Goal: Transaction & Acquisition: Purchase product/service

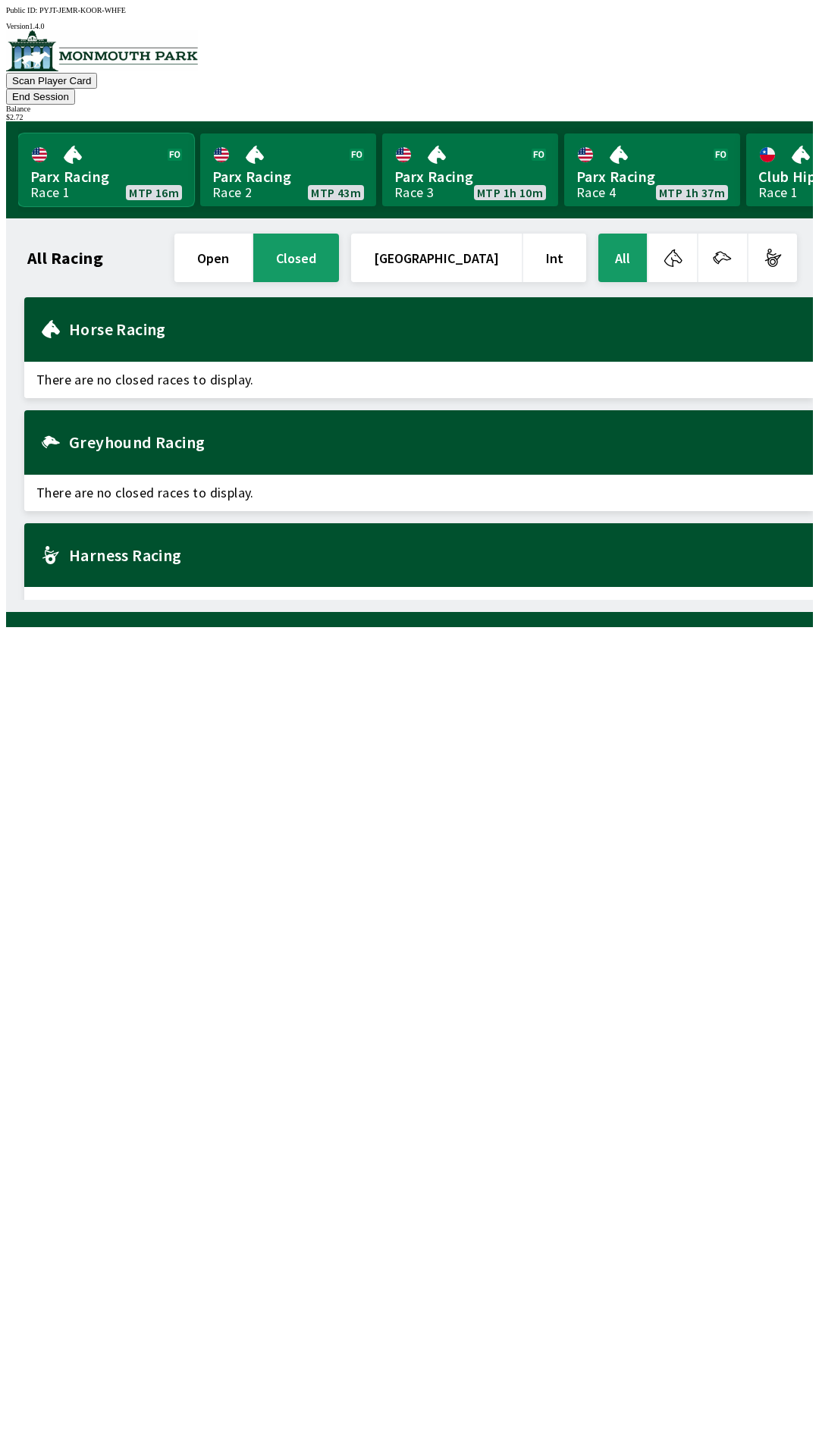
click at [103, 147] on link "Parx Racing Race 1 MTP 16m" at bounding box center [106, 169] width 176 height 73
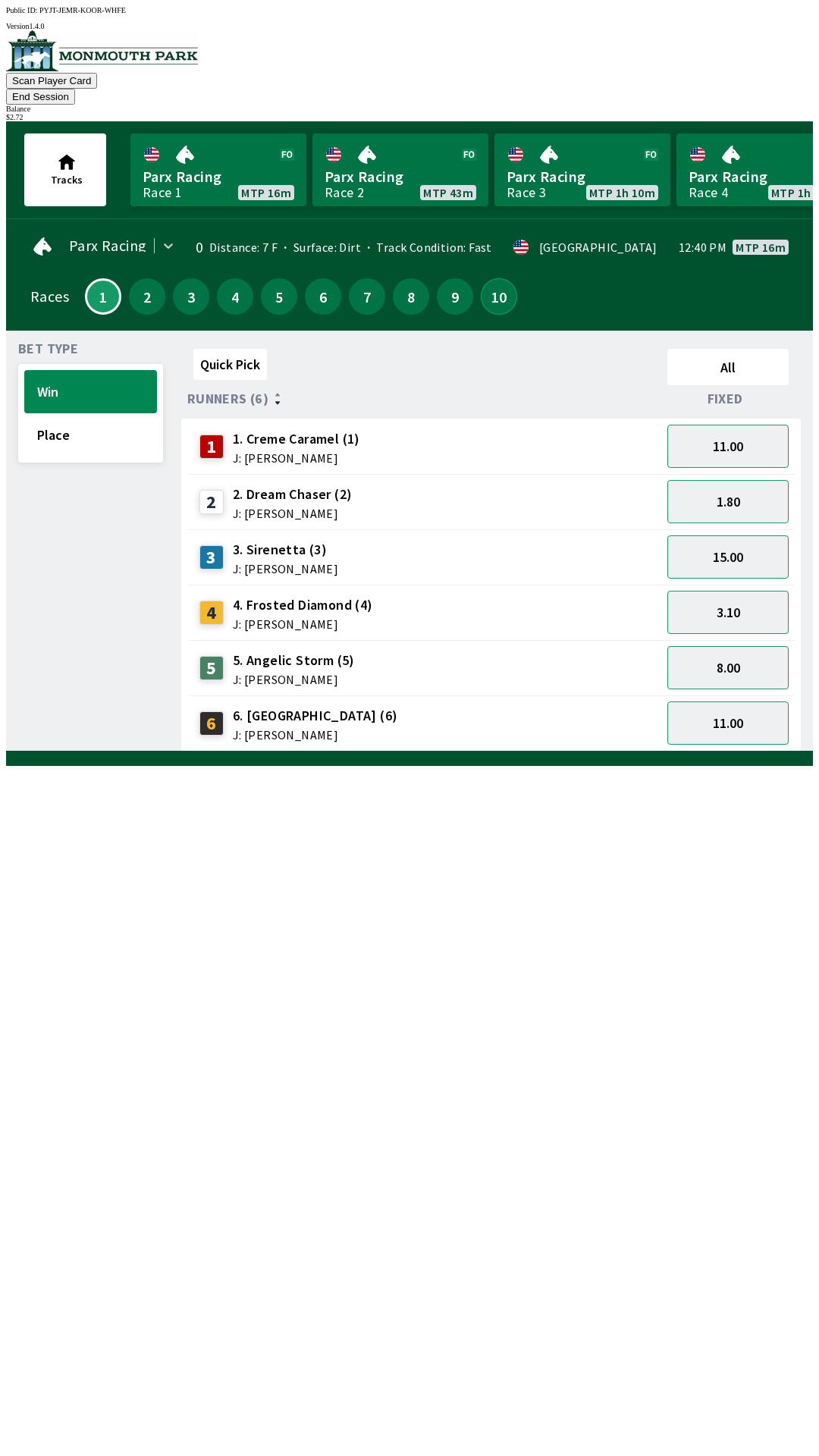
click at [495, 278] on button "10" at bounding box center [499, 297] width 36 height 36
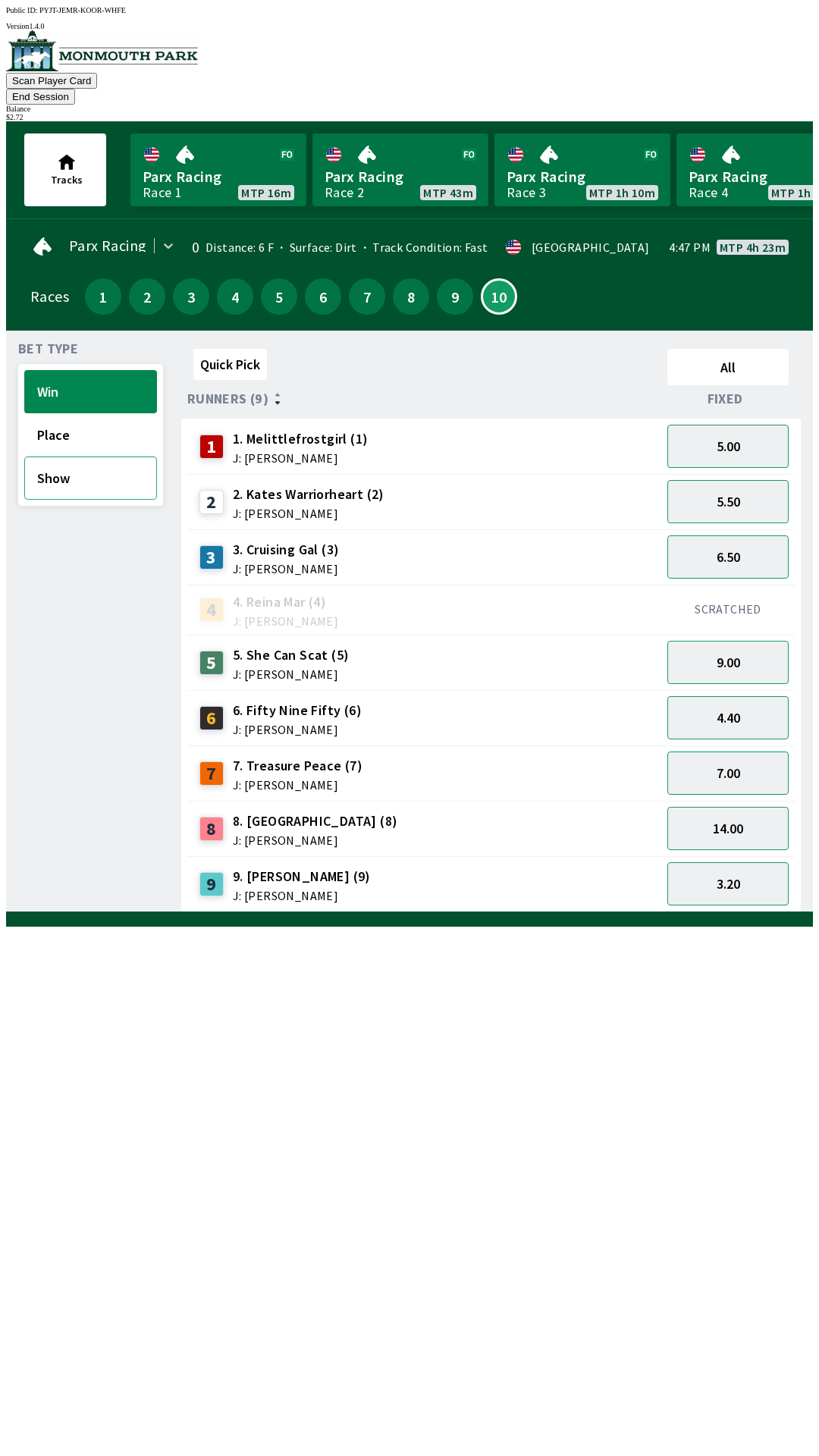
click at [80, 463] on button "Show" at bounding box center [91, 478] width 133 height 43
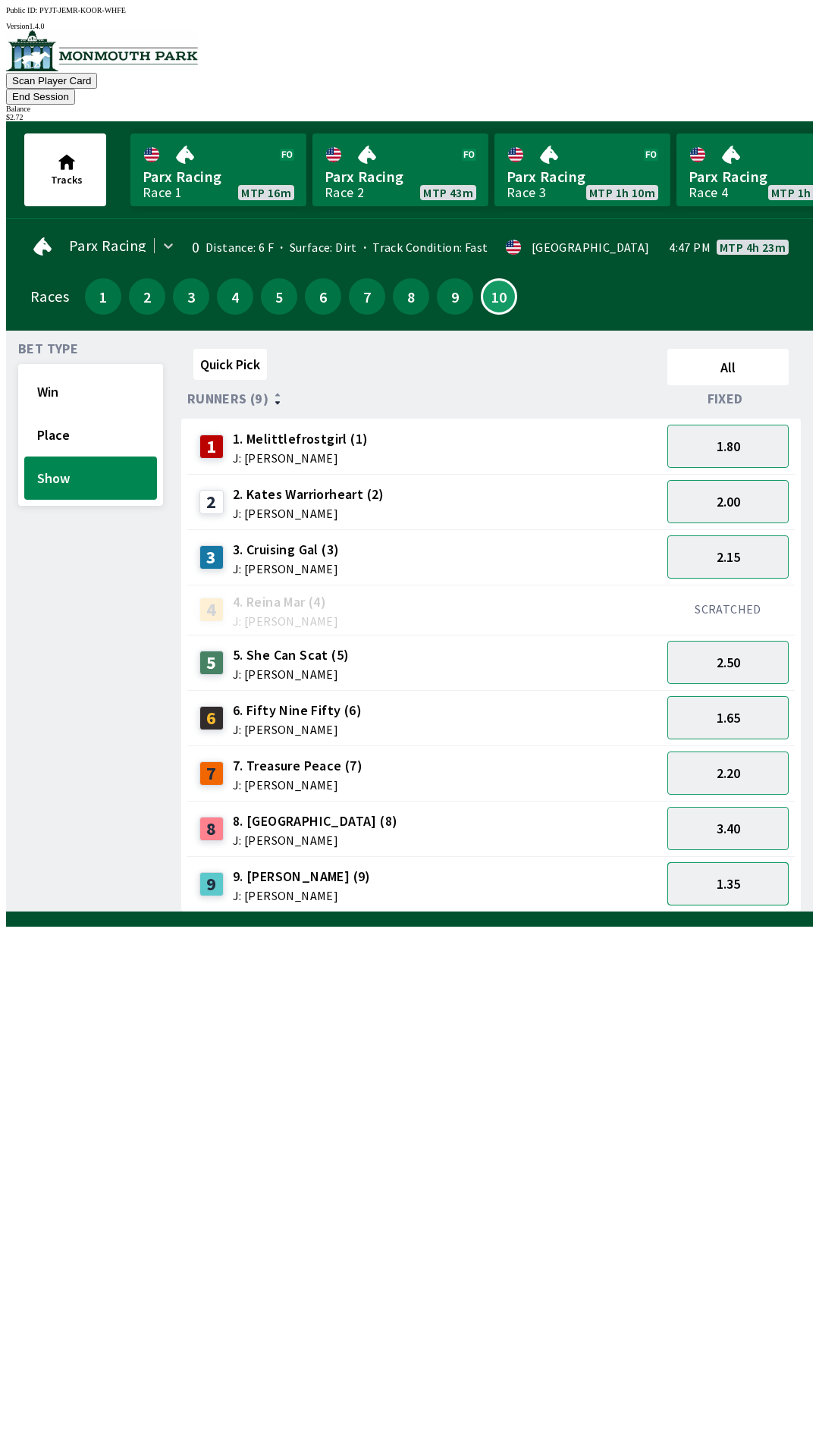
click at [722, 864] on button "1.35" at bounding box center [728, 884] width 121 height 43
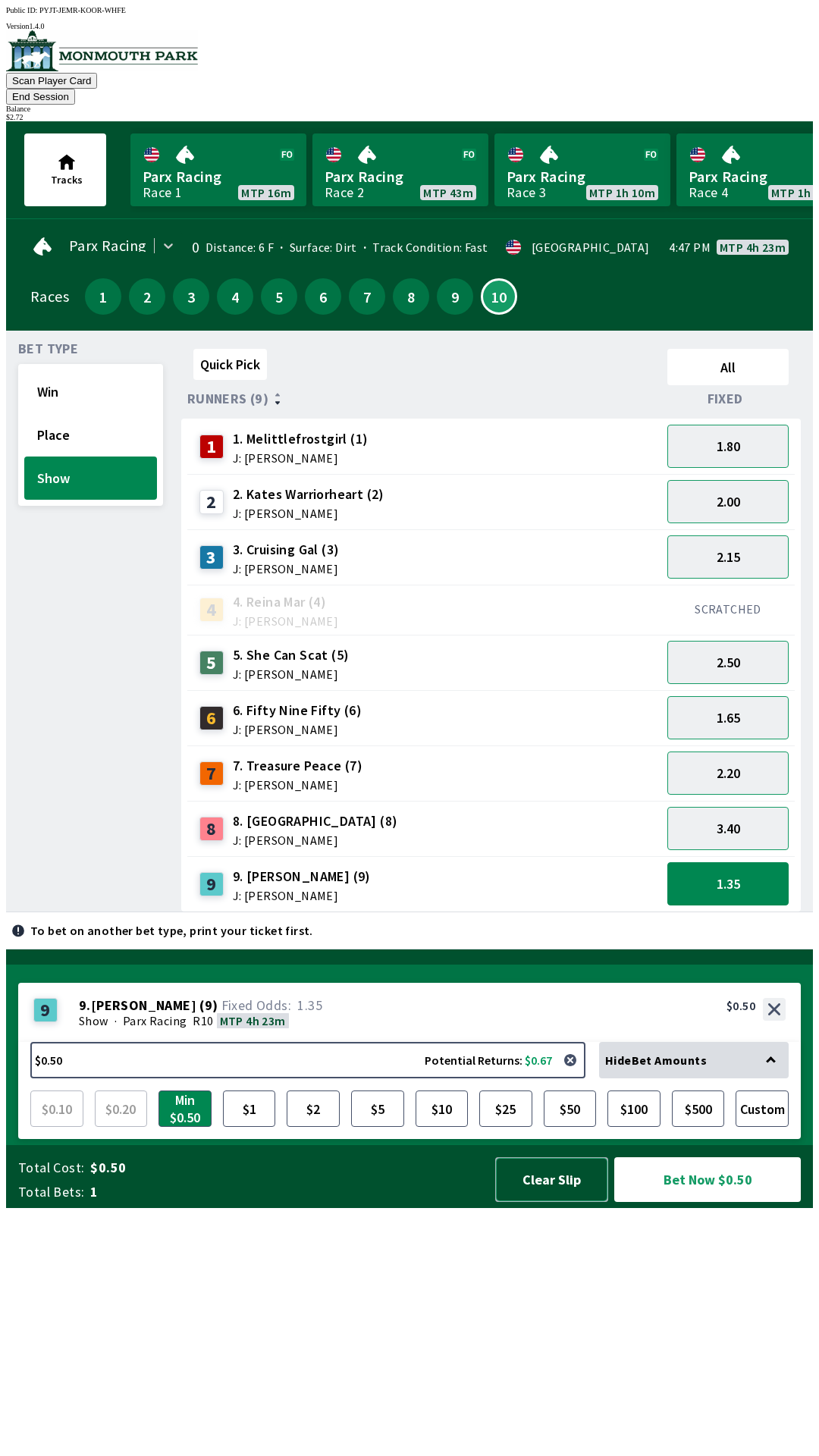
click at [544, 1202] on button "Clear Slip" at bounding box center [552, 1180] width 113 height 45
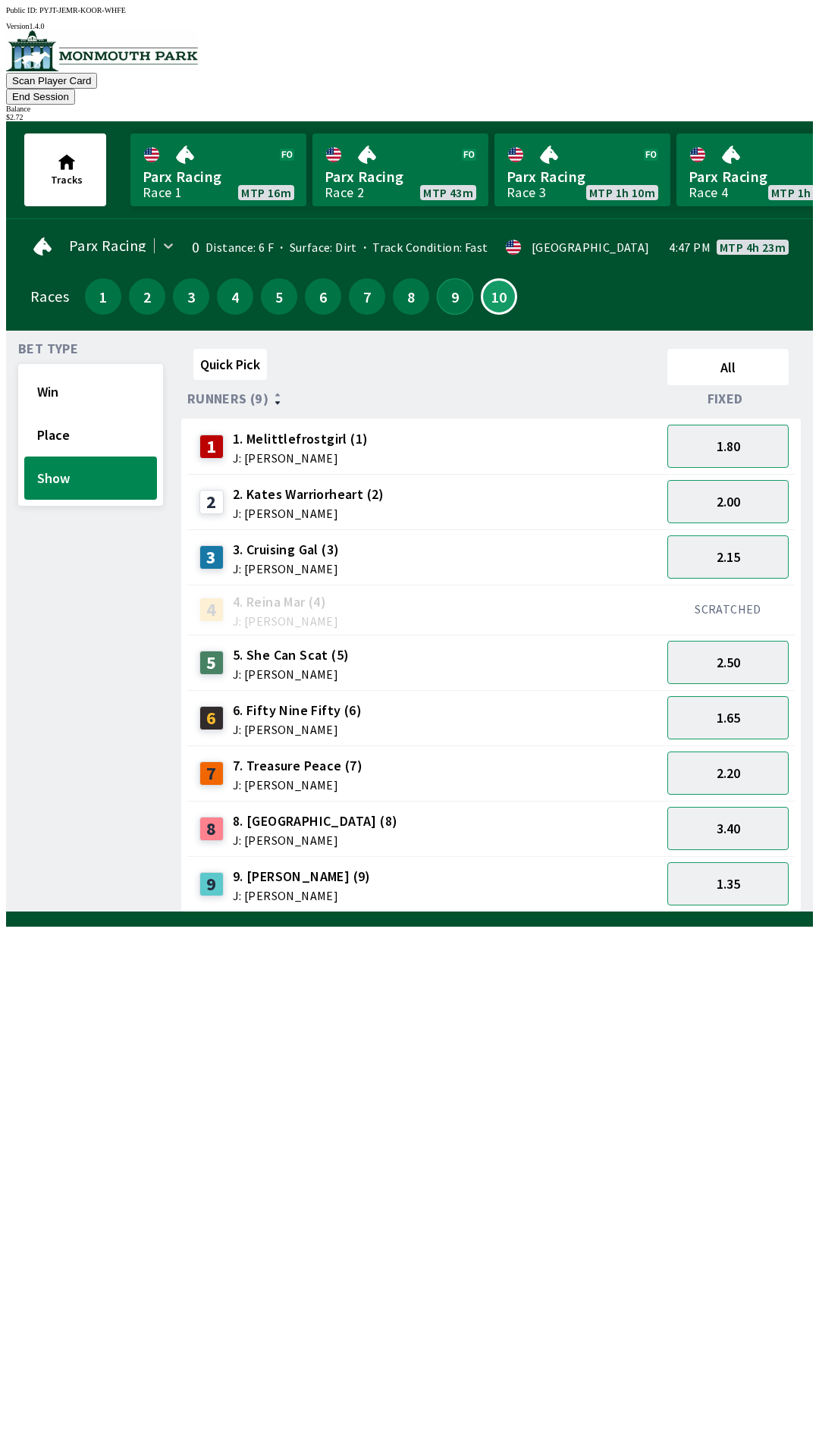
click at [444, 281] on button "9" at bounding box center [455, 297] width 36 height 36
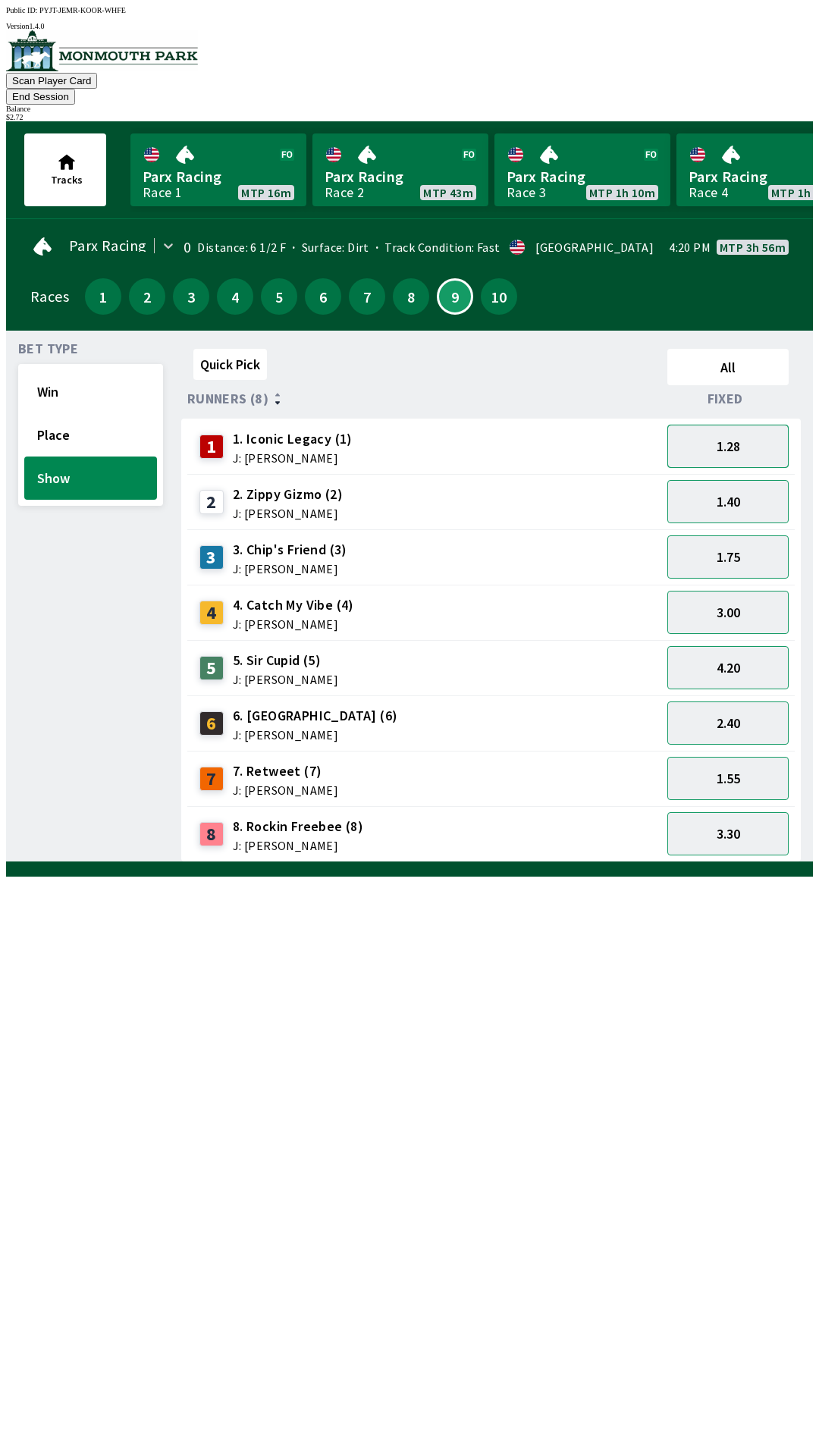
click at [738, 425] on button "1.28" at bounding box center [728, 446] width 121 height 43
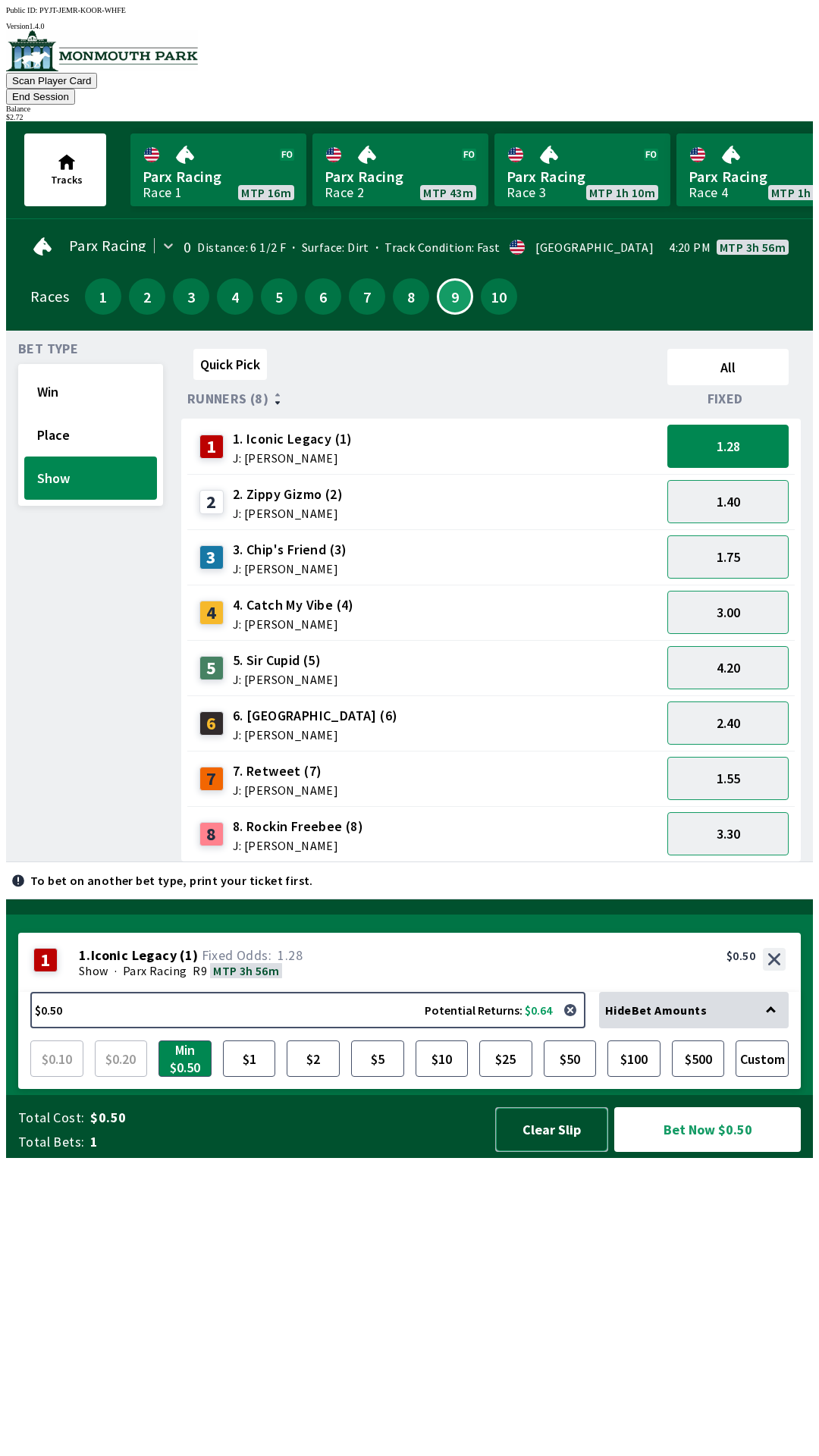
click at [542, 1153] on button "Clear Slip" at bounding box center [552, 1130] width 113 height 45
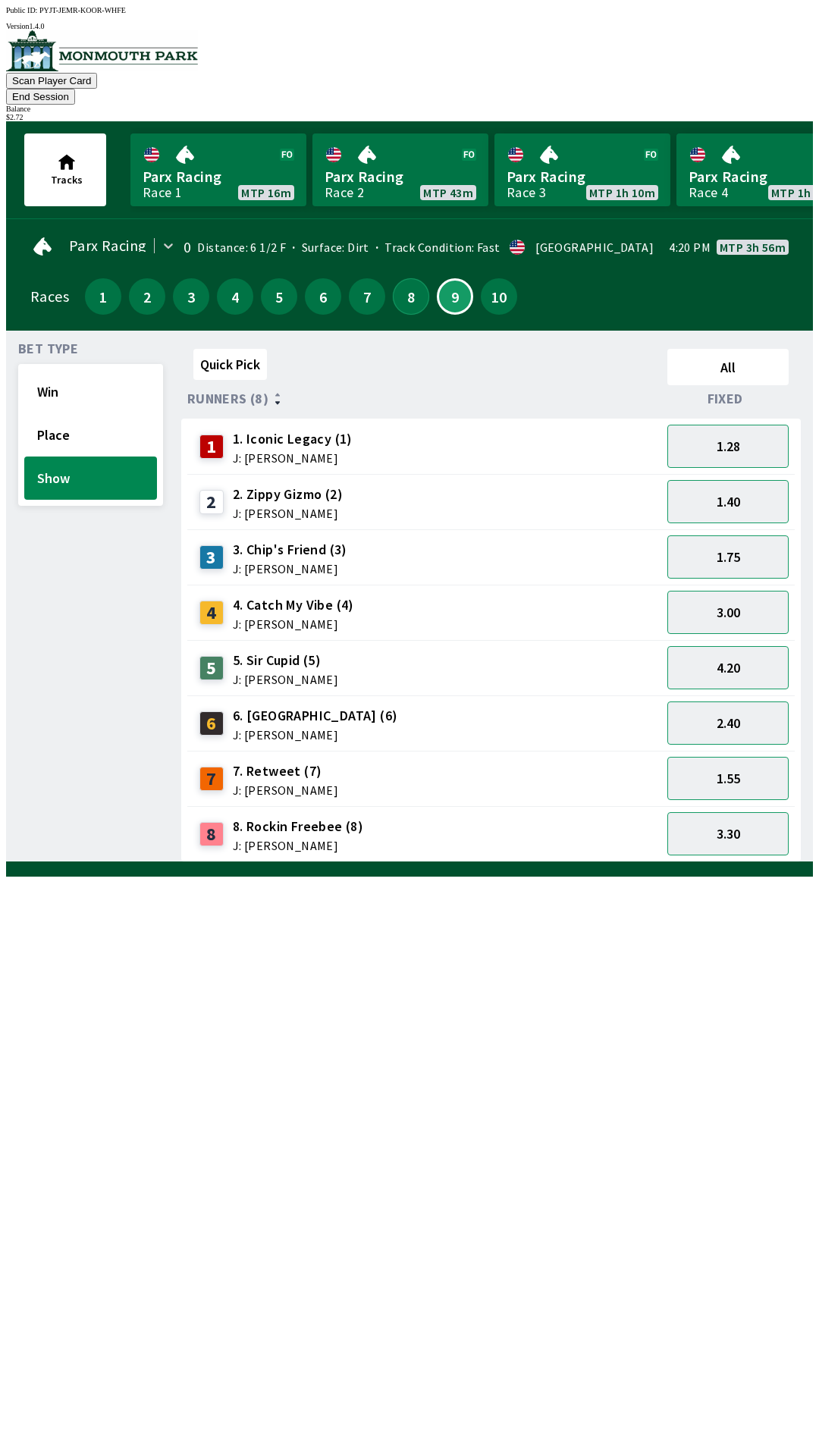
click at [394, 278] on button "8" at bounding box center [411, 297] width 36 height 36
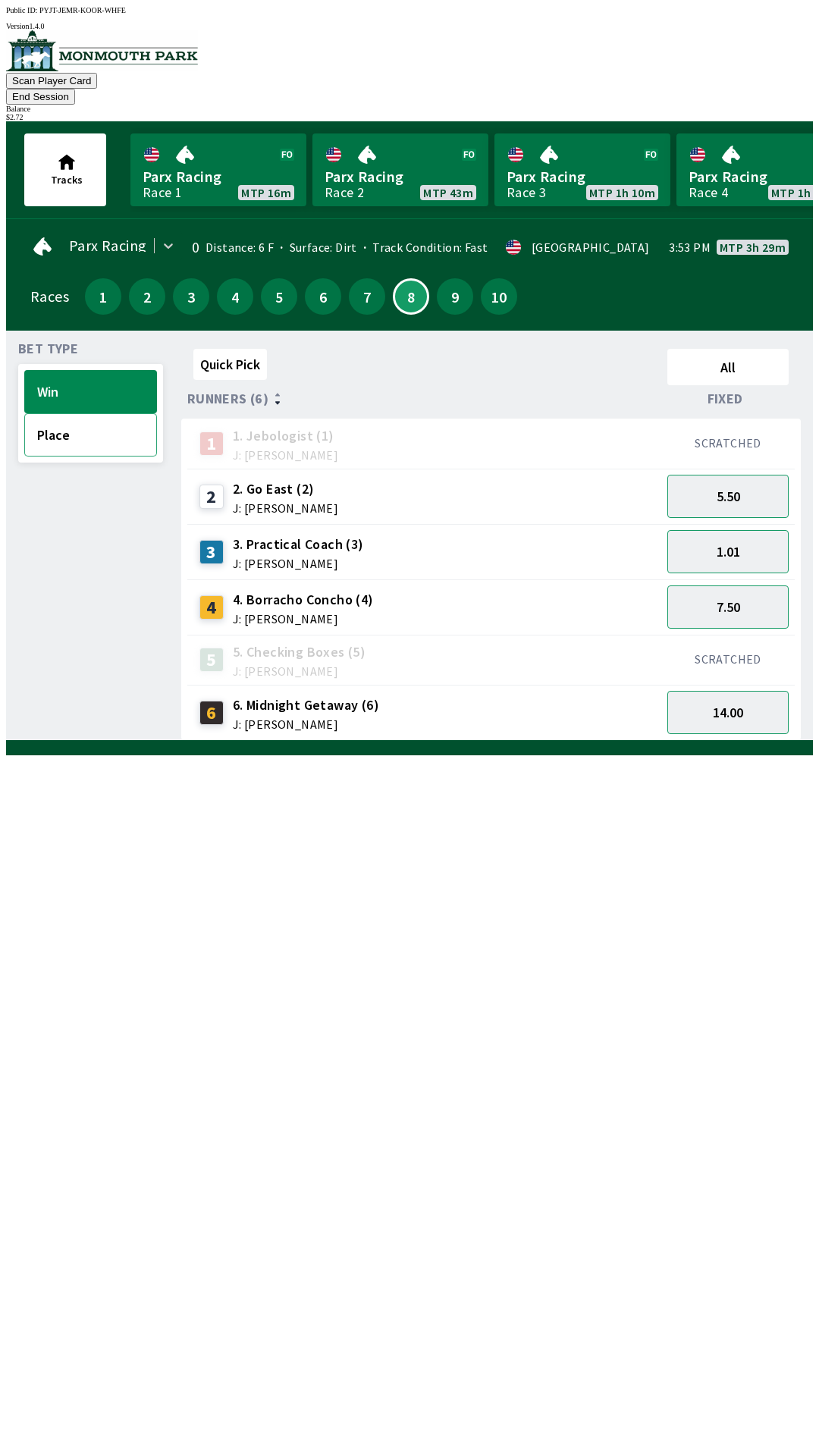
click at [89, 420] on button "Place" at bounding box center [91, 435] width 133 height 43
click at [731, 530] on button "1.01" at bounding box center [728, 552] width 121 height 43
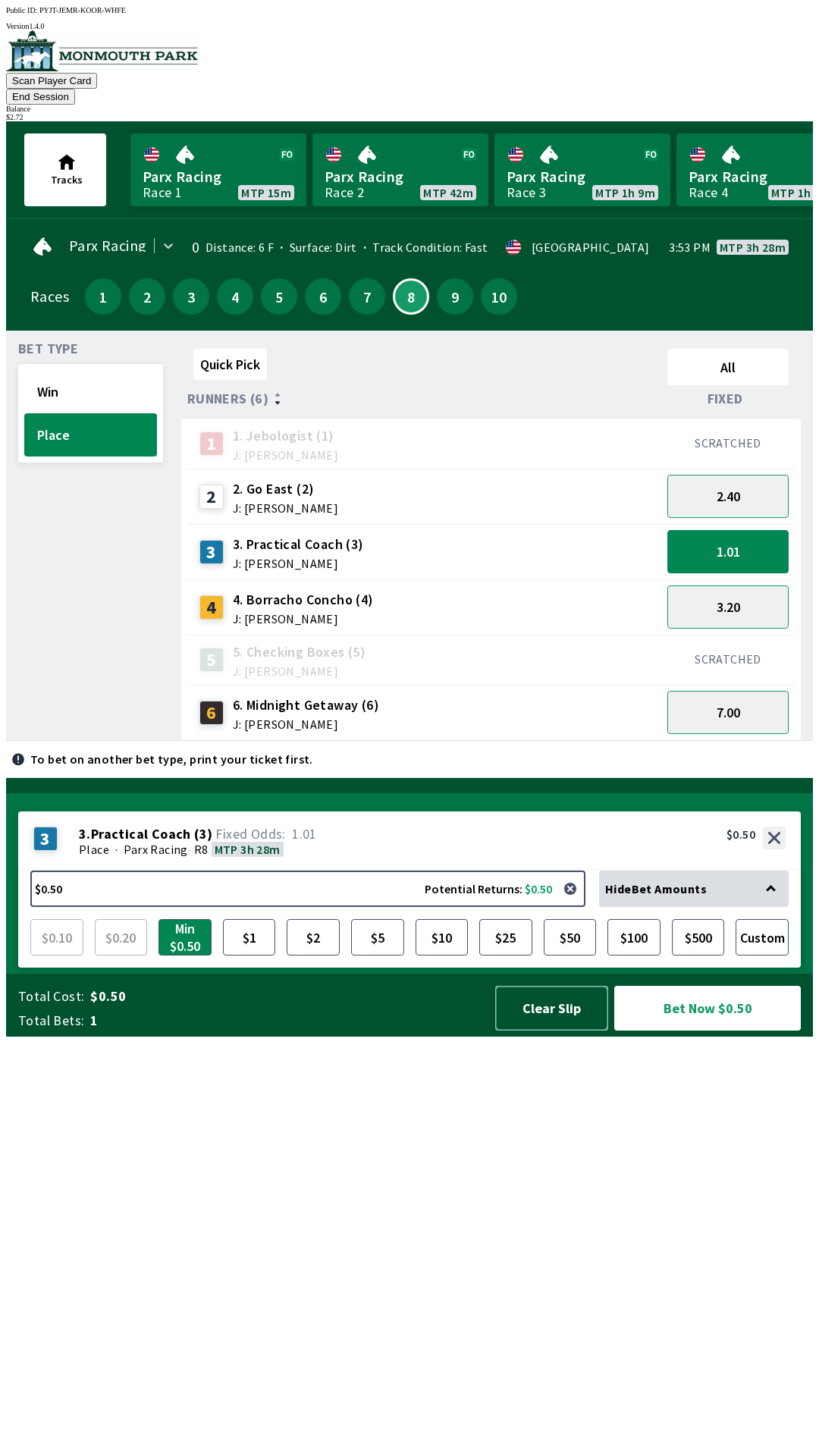
click at [549, 1031] on button "Clear Slip" at bounding box center [552, 1008] width 113 height 45
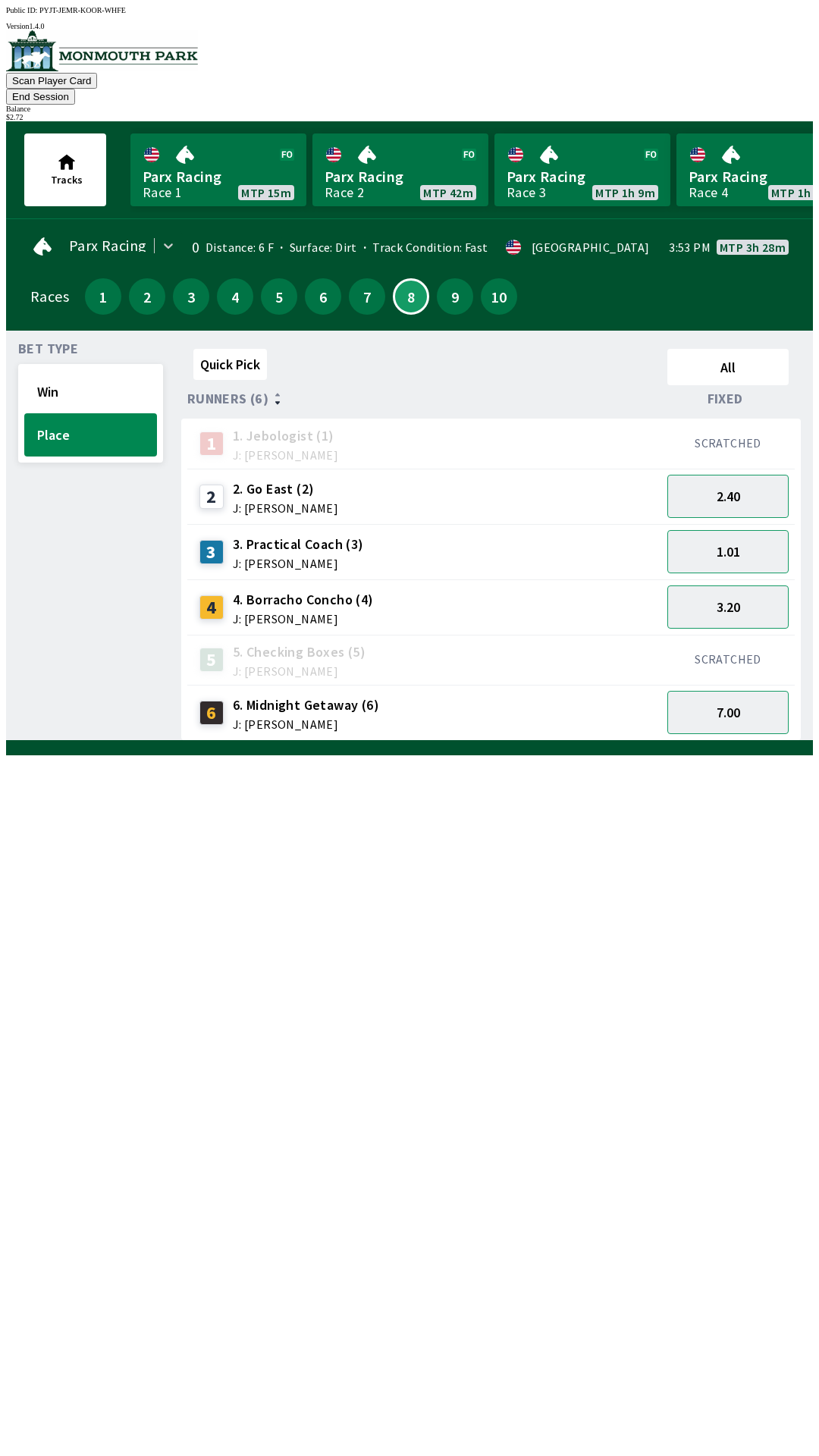
click at [542, 741] on div "Quick Pick All Runners (6) Fixed 1 1. Jebologist (1) J: [PERSON_NAME] SCRATCHED…" at bounding box center [497, 542] width 632 height 399
click at [93, 378] on button "Win" at bounding box center [91, 392] width 133 height 43
click at [743, 540] on button "1.01" at bounding box center [728, 552] width 121 height 43
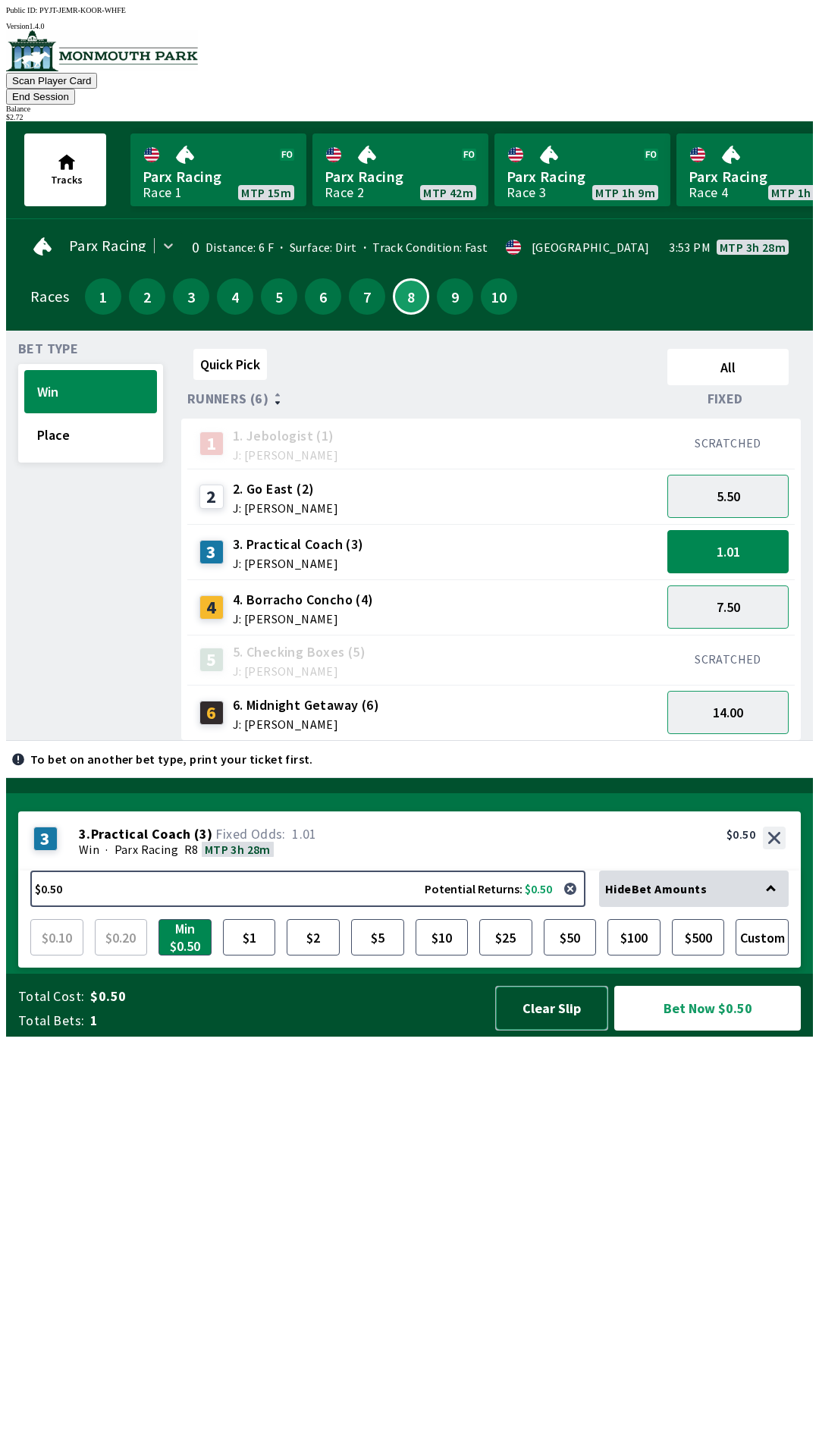
click at [543, 1031] on button "Clear Slip" at bounding box center [552, 1008] width 113 height 45
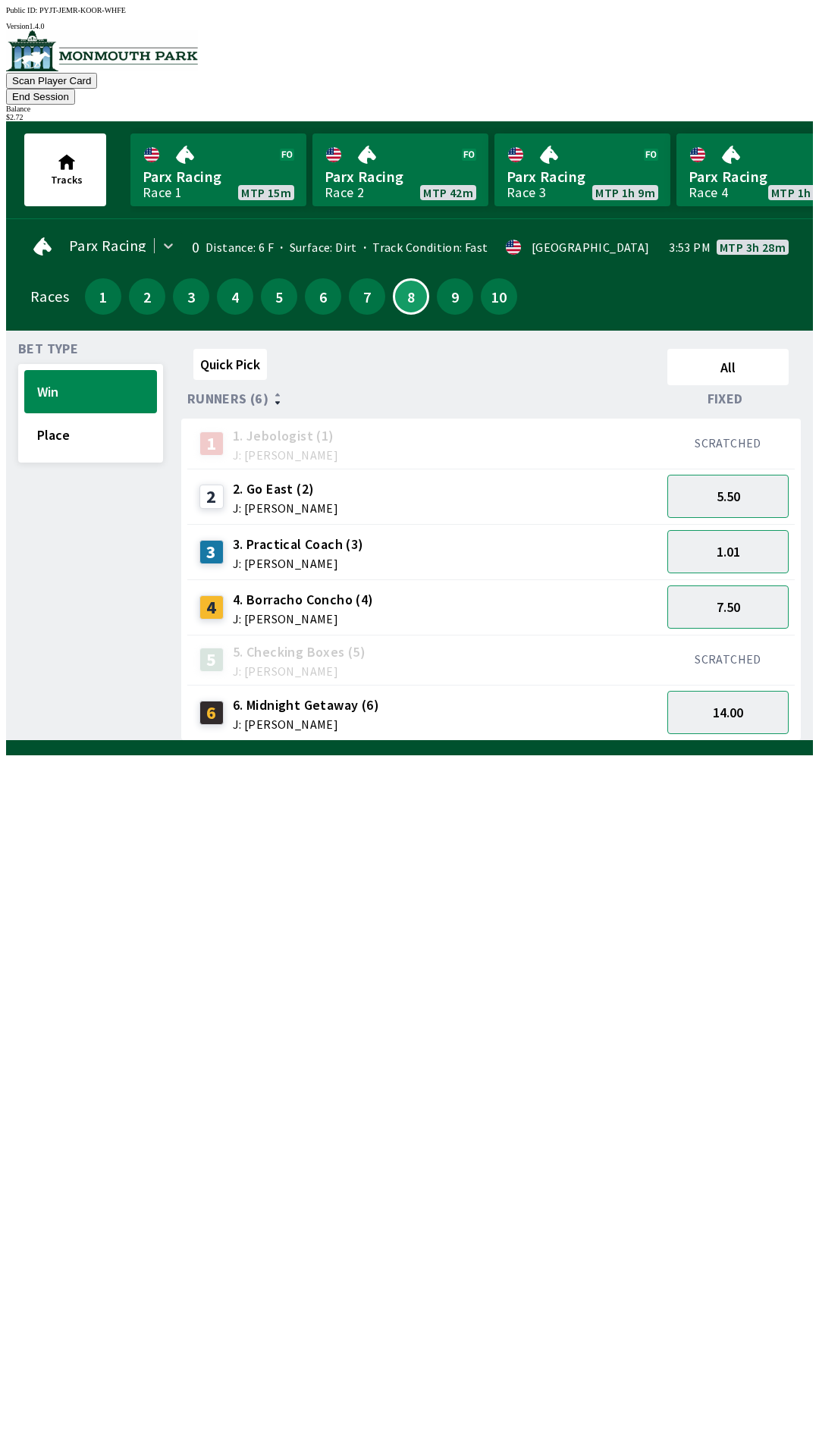
click at [534, 741] on div "Quick Pick All Runners (6) Fixed 1 1. Jebologist (1) J: [PERSON_NAME] SCRATCHED…" at bounding box center [497, 542] width 632 height 399
click at [93, 422] on button "Place" at bounding box center [91, 435] width 133 height 43
click at [736, 475] on button "2.40" at bounding box center [728, 496] width 121 height 43
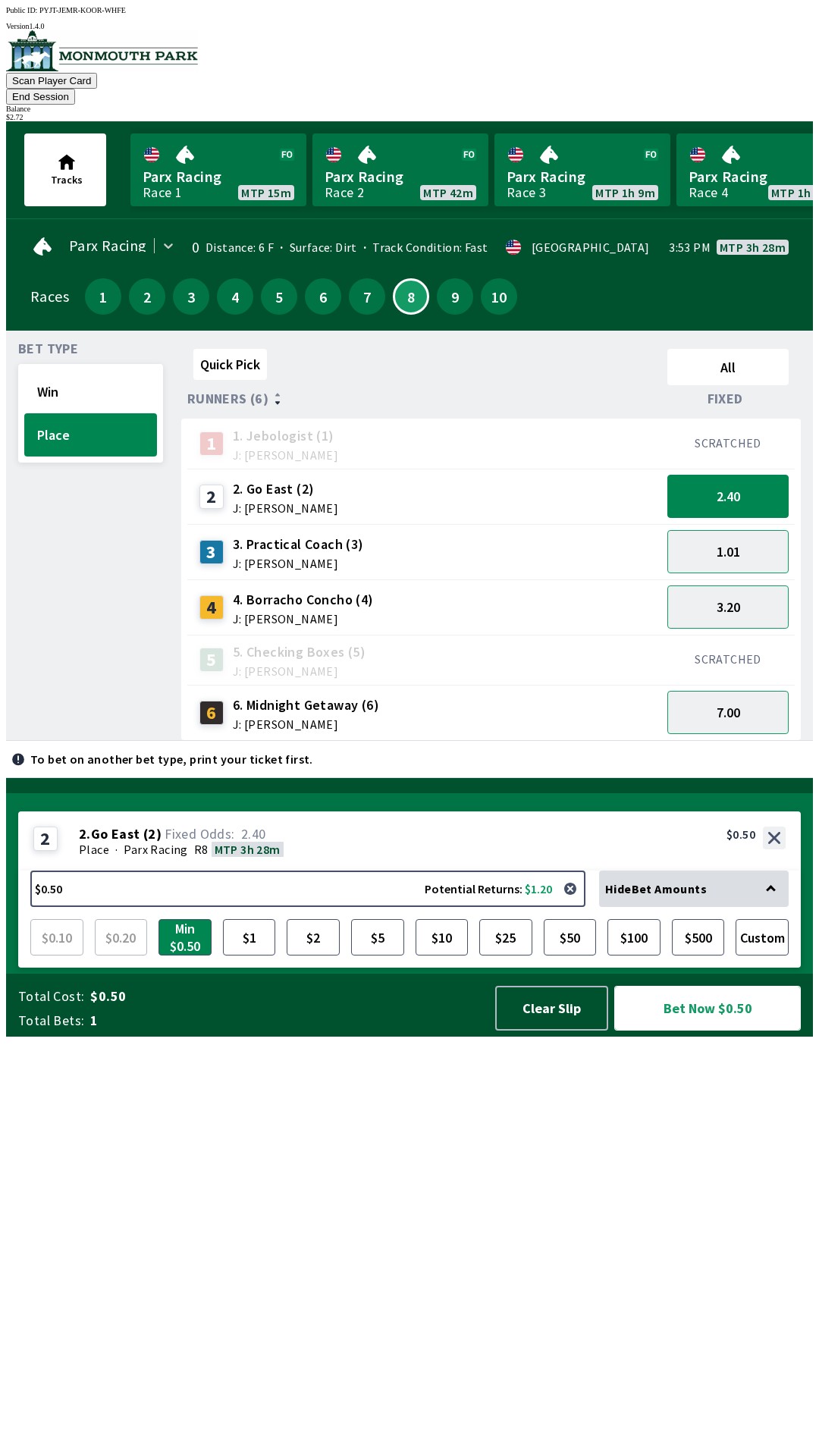
click at [699, 1031] on button "Bet Now $0.50" at bounding box center [708, 1008] width 187 height 45
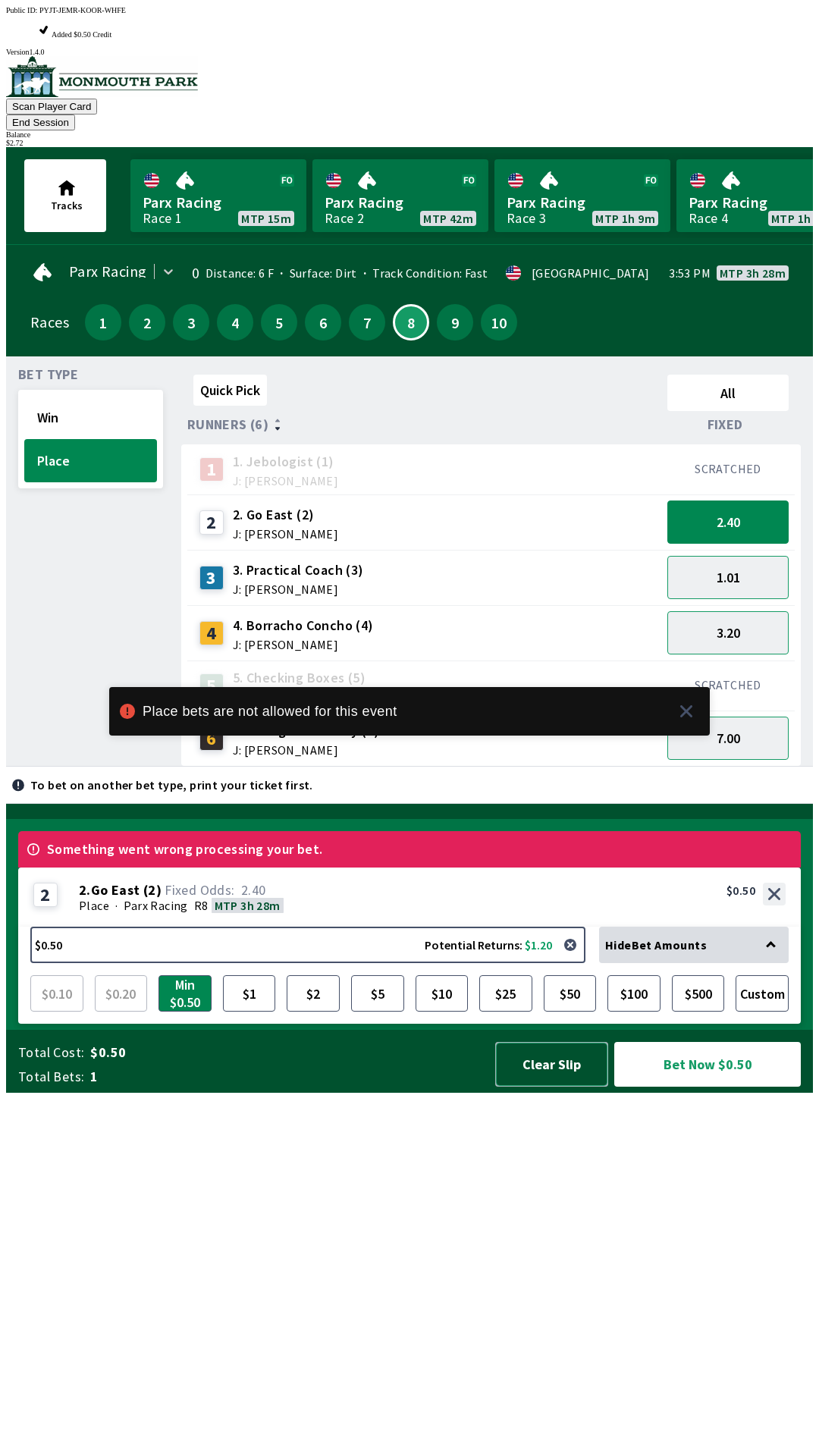
click at [547, 1087] on button "Clear Slip" at bounding box center [552, 1064] width 113 height 45
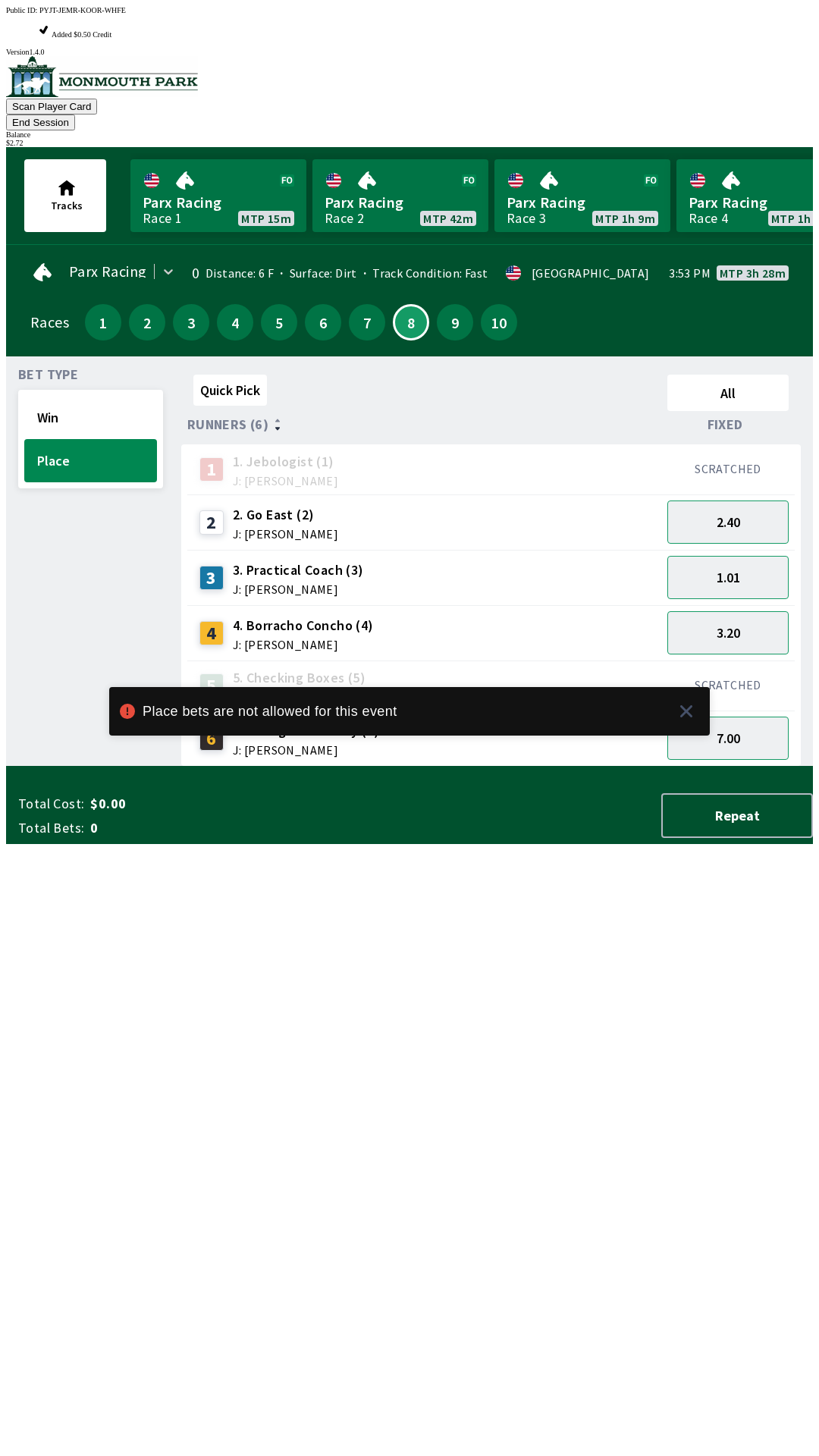
click at [547, 838] on div "Total Cost: $0.00 Total Bets: 0 Repeat" at bounding box center [415, 816] width 795 height 45
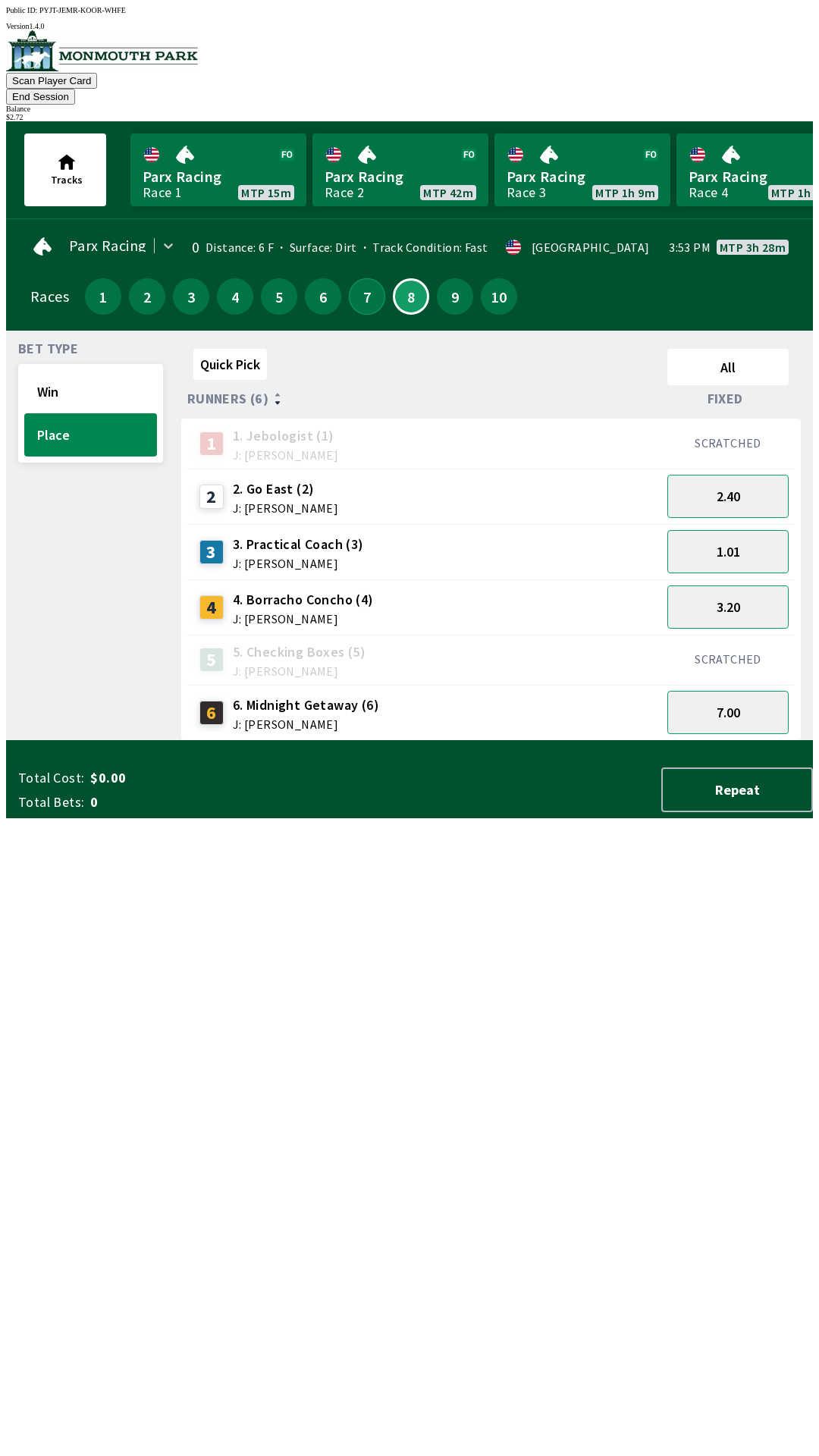
click at [353, 278] on button "7" at bounding box center [368, 297] width 36 height 36
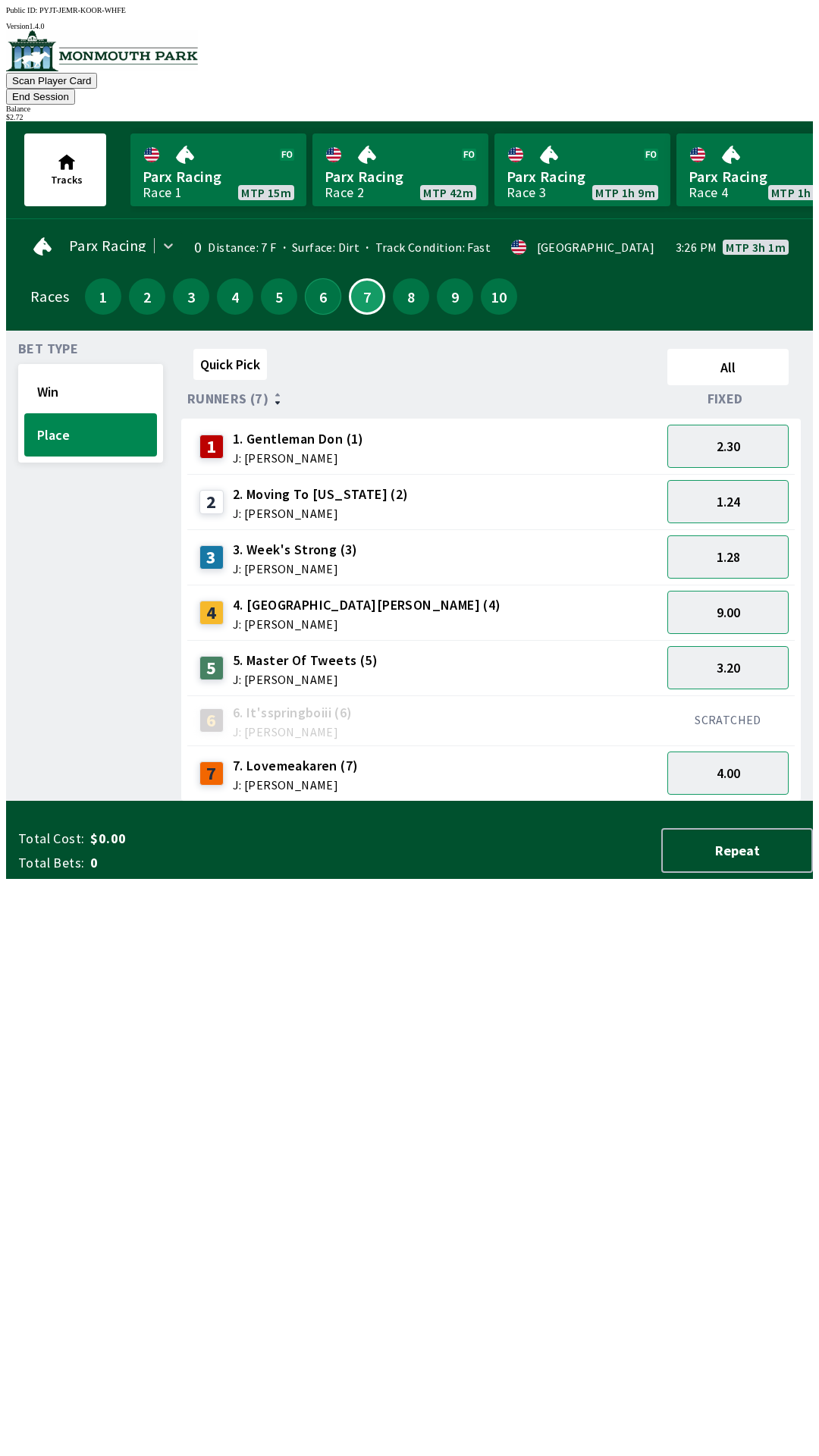
click at [312, 278] on button "6" at bounding box center [323, 297] width 36 height 36
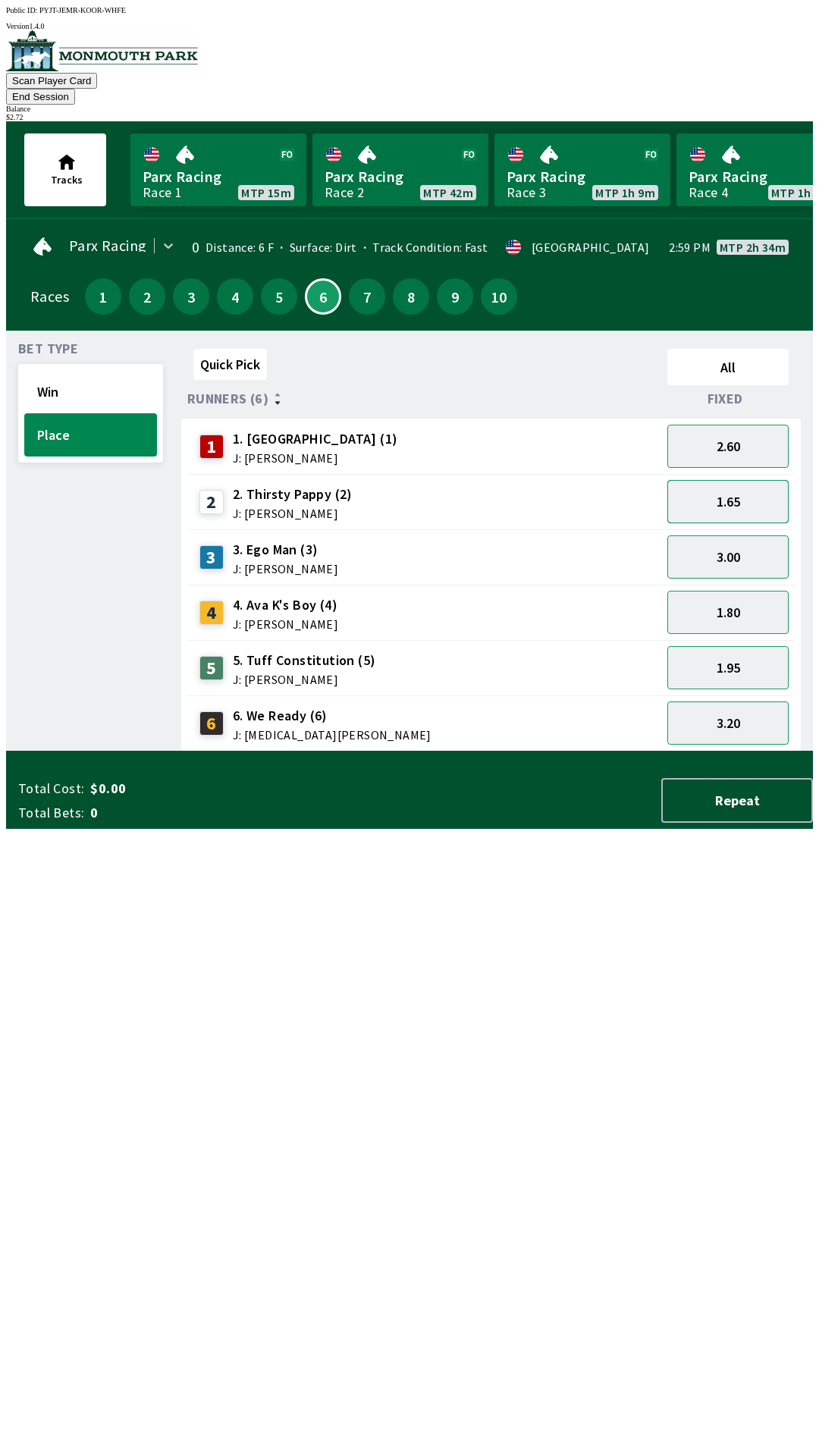
click at [750, 481] on button "1.65" at bounding box center [728, 501] width 121 height 43
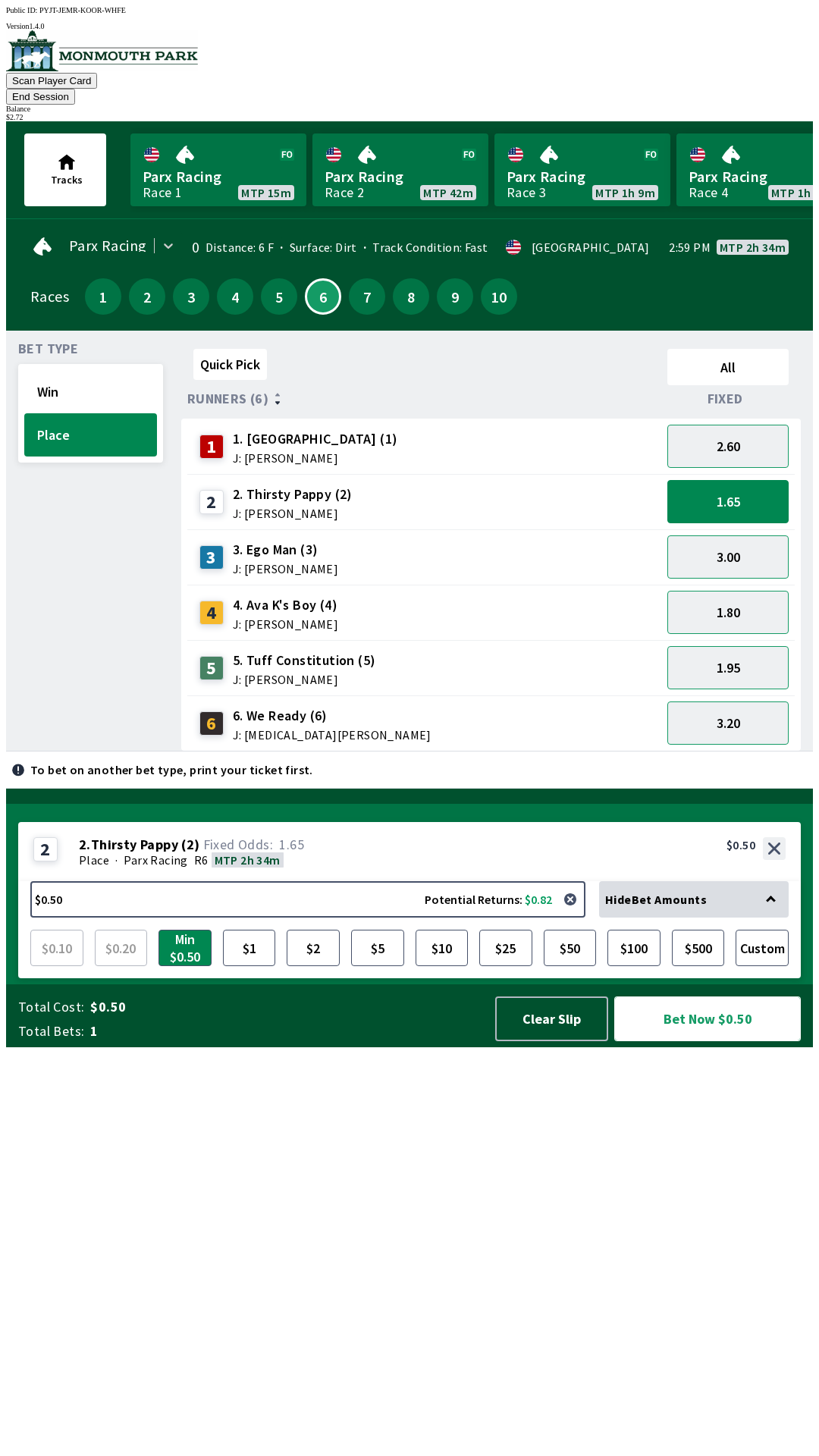
click at [695, 1041] on button "Bet Now $0.50" at bounding box center [708, 1019] width 187 height 45
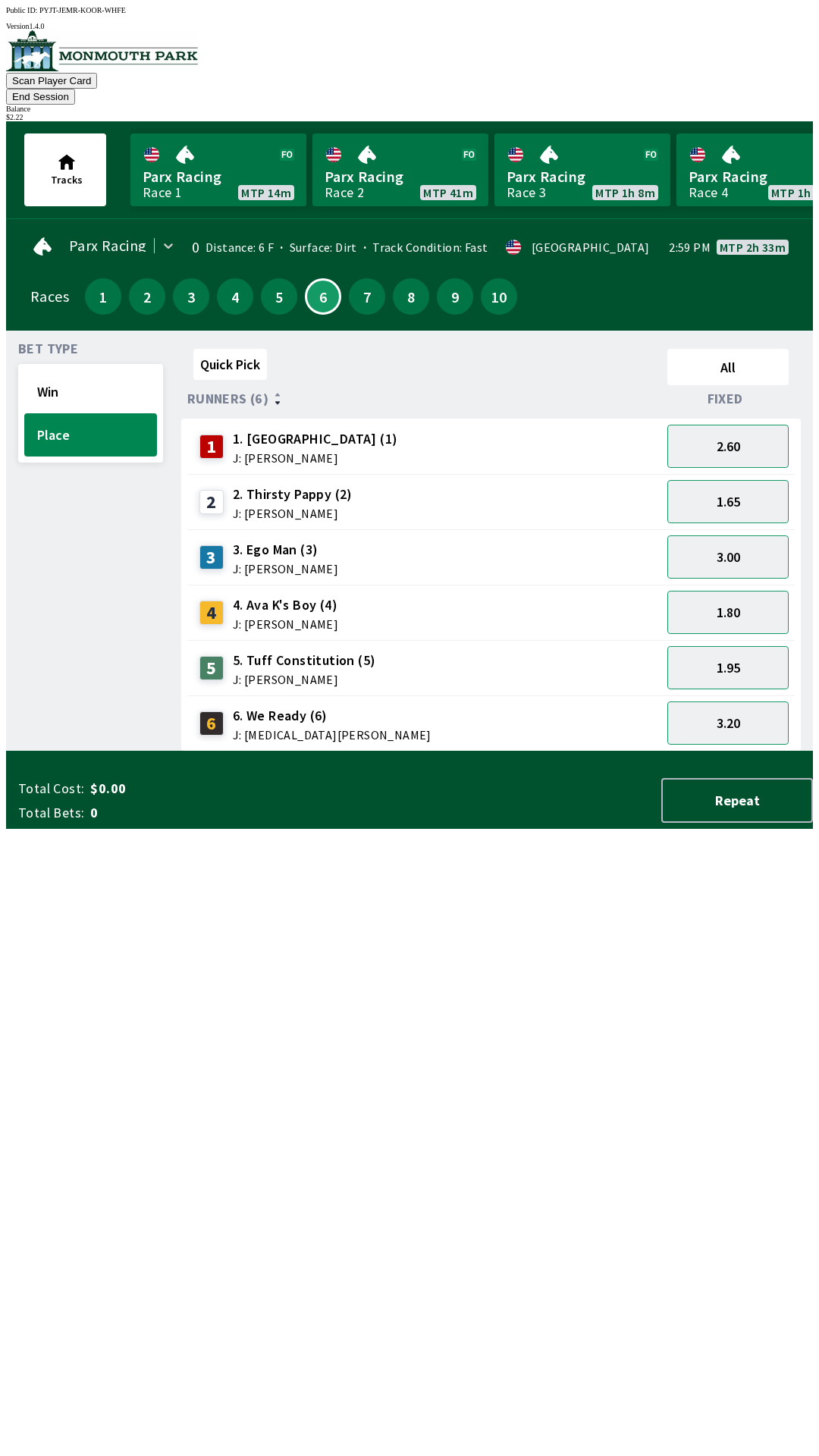
click at [54, 751] on div "Bet Type Win Place" at bounding box center [91, 547] width 145 height 409
click at [262, 282] on button "5" at bounding box center [279, 297] width 36 height 36
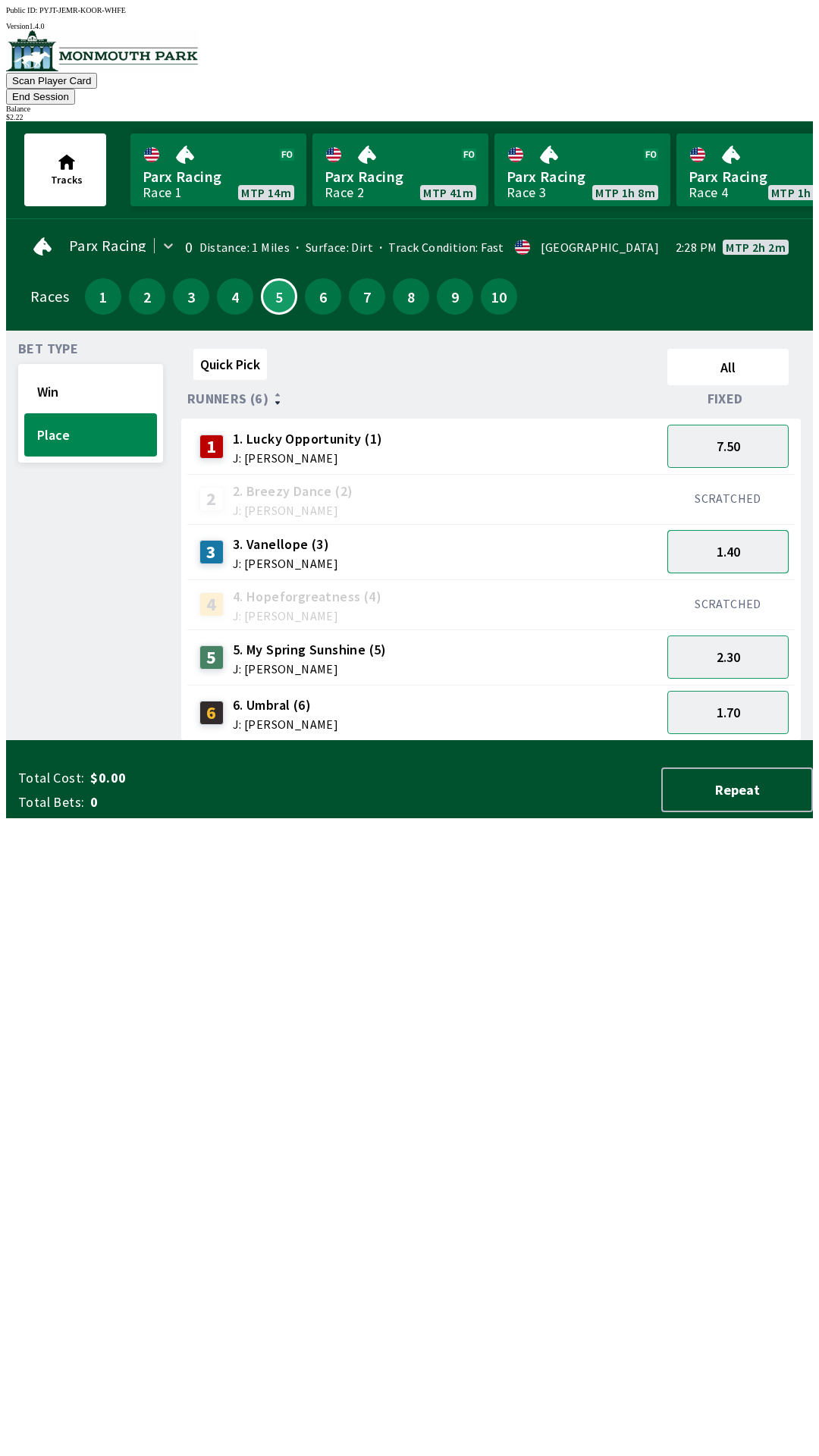
click at [733, 530] on button "1.40" at bounding box center [728, 552] width 121 height 43
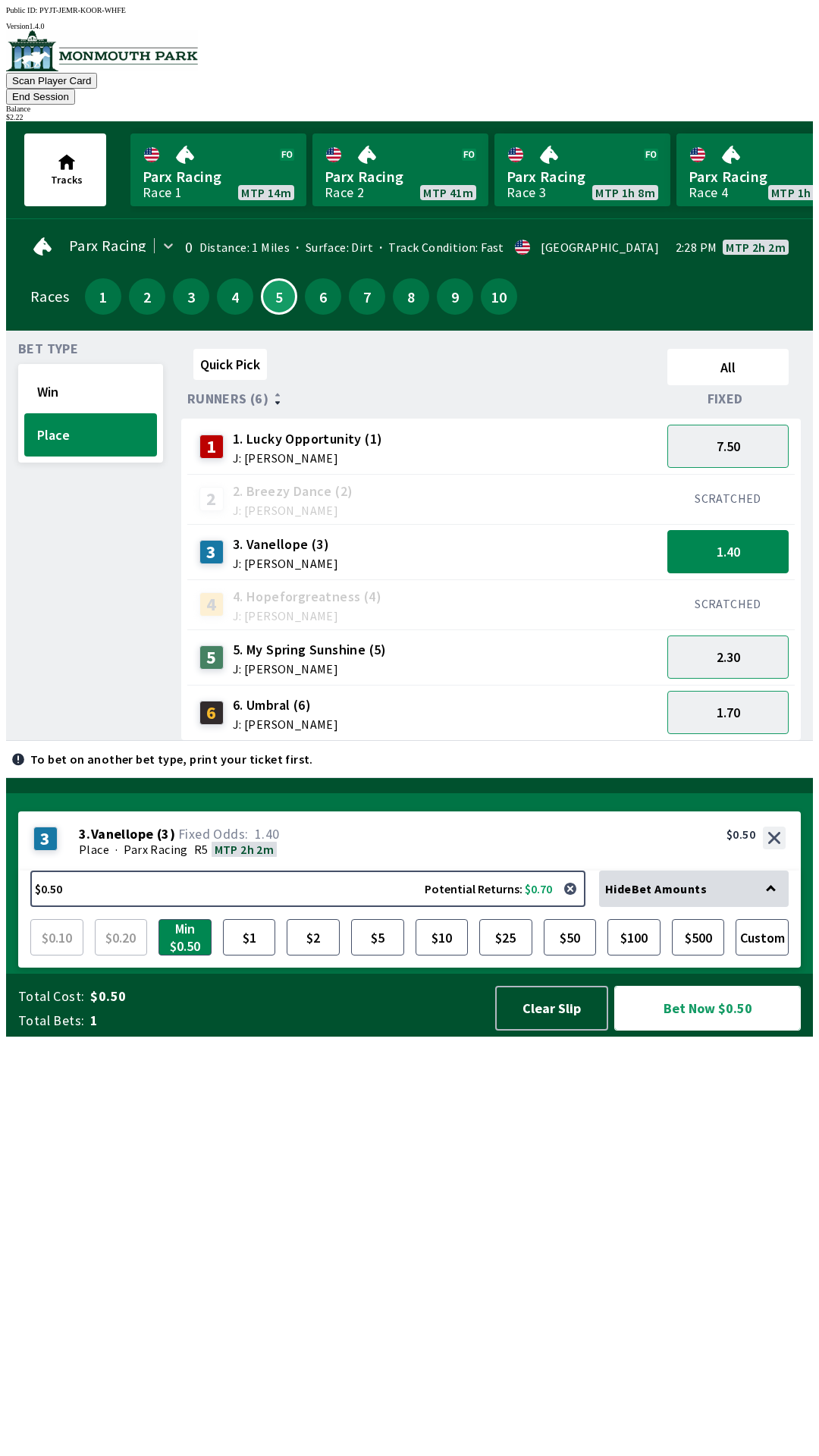
click at [707, 1031] on button "Bet Now $0.50" at bounding box center [708, 1008] width 187 height 45
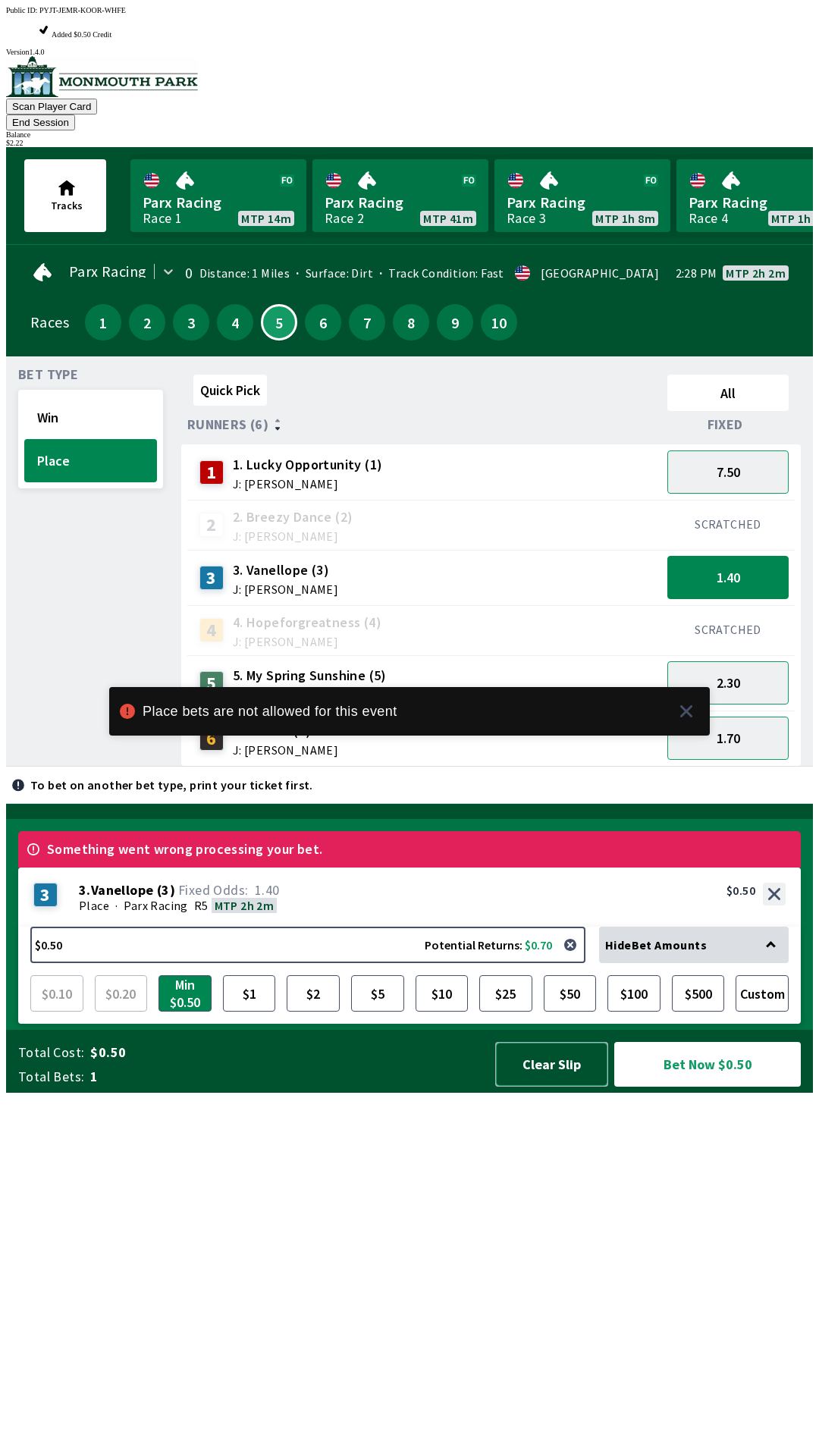
click at [541, 1087] on button "Clear Slip" at bounding box center [552, 1064] width 113 height 45
click at [541, 1087] on div "Total Cost: $0.50 Total Bets: 1 Clear Slip Bet Now $0.50" at bounding box center [415, 1064] width 795 height 45
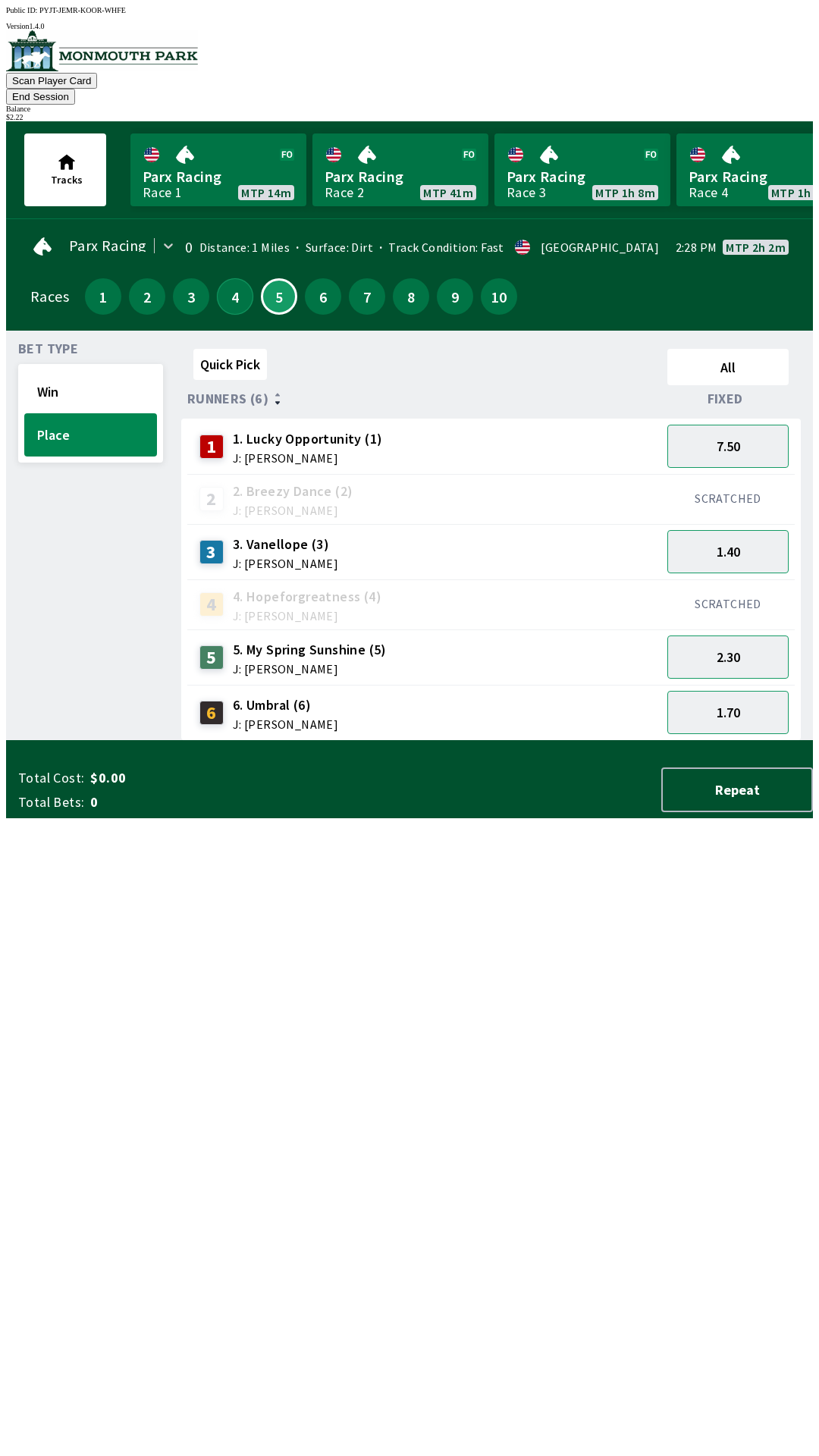
click at [217, 278] on button "4" at bounding box center [235, 297] width 36 height 36
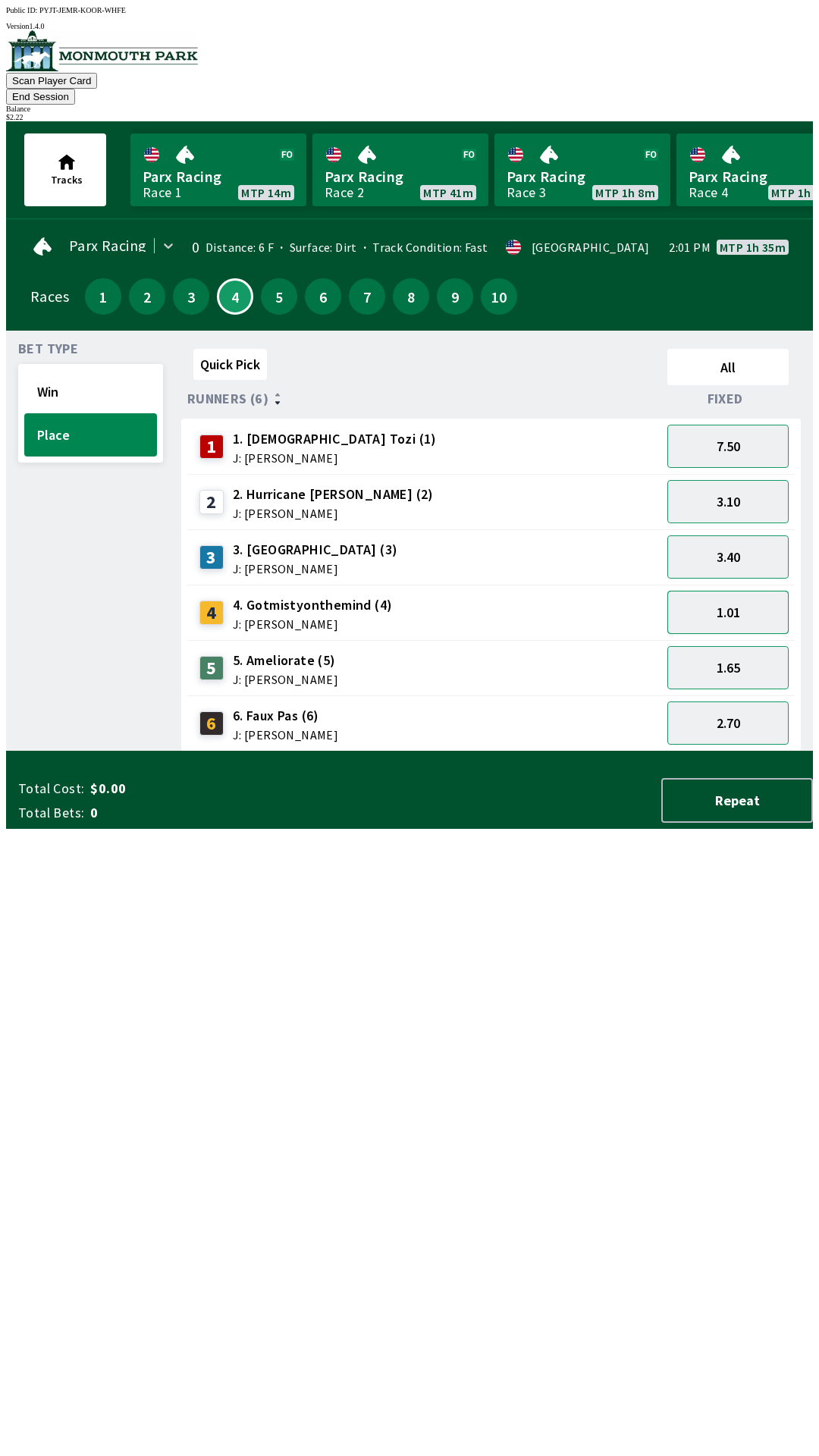
click at [734, 592] on button "1.01" at bounding box center [728, 612] width 121 height 43
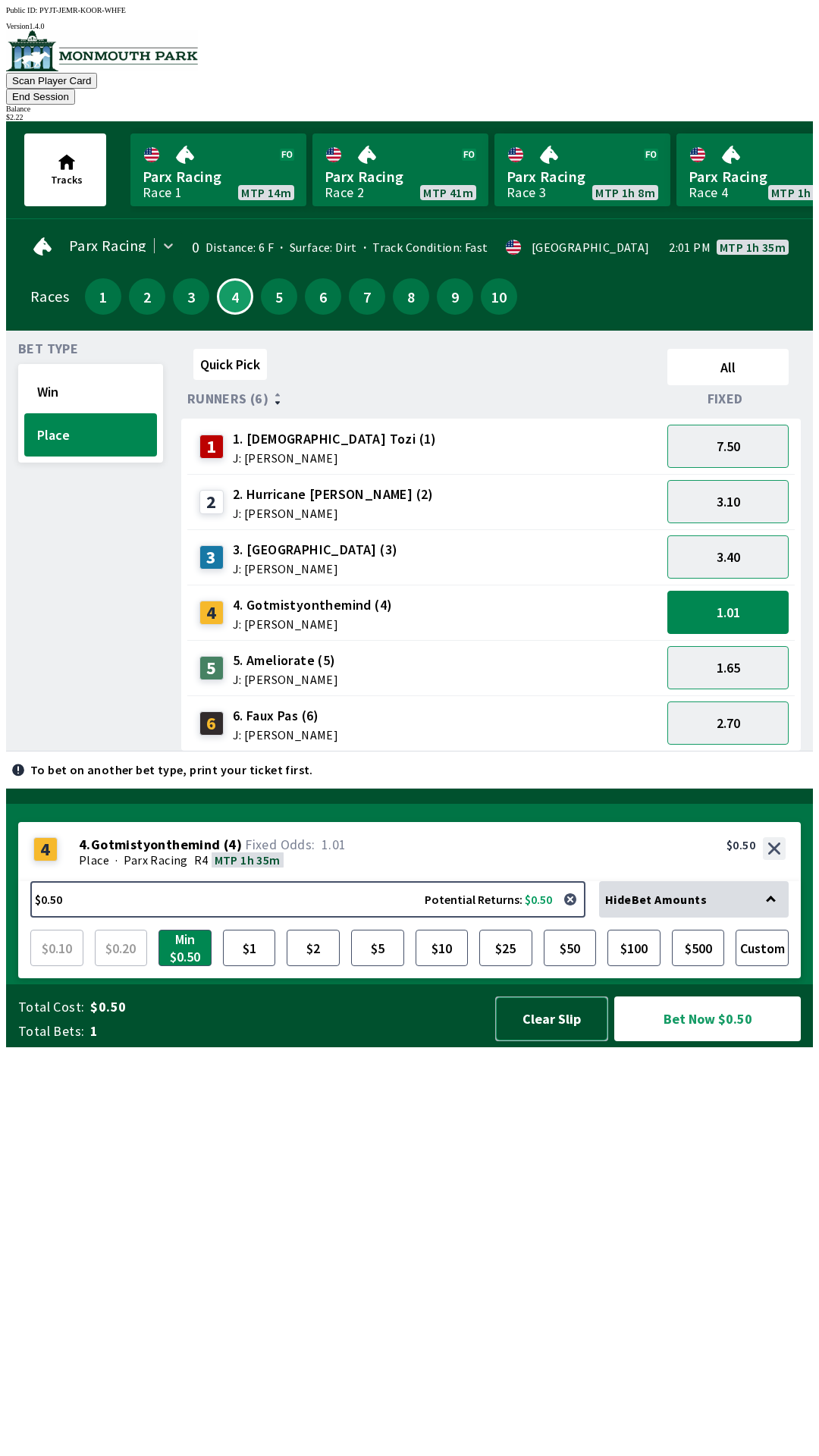
click at [541, 1041] on button "Clear Slip" at bounding box center [552, 1019] width 113 height 45
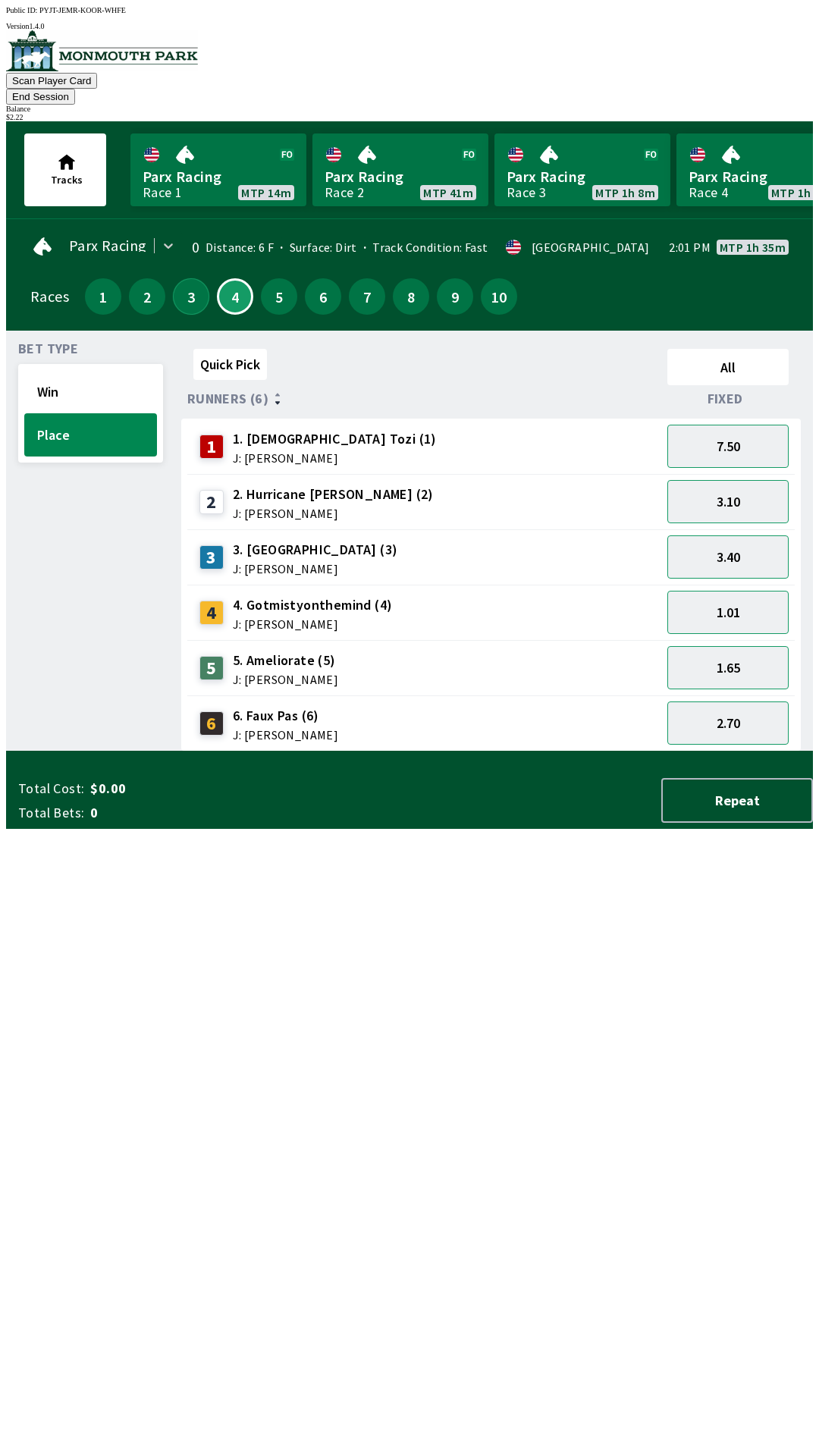
click at [179, 278] on button "3" at bounding box center [191, 297] width 36 height 36
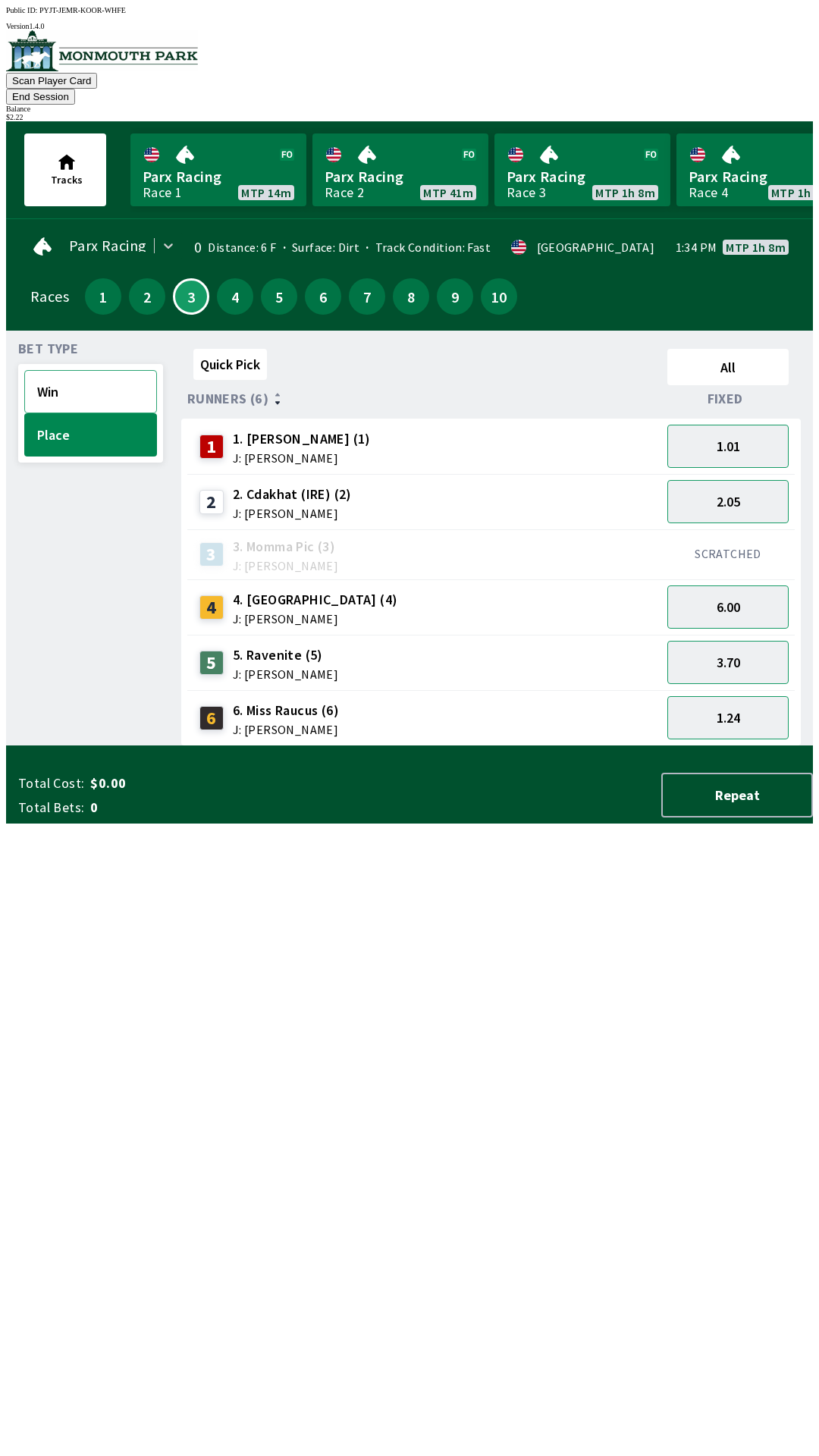
click at [109, 373] on button "Win" at bounding box center [91, 392] width 133 height 43
click at [741, 425] on button "1.65" at bounding box center [728, 446] width 121 height 43
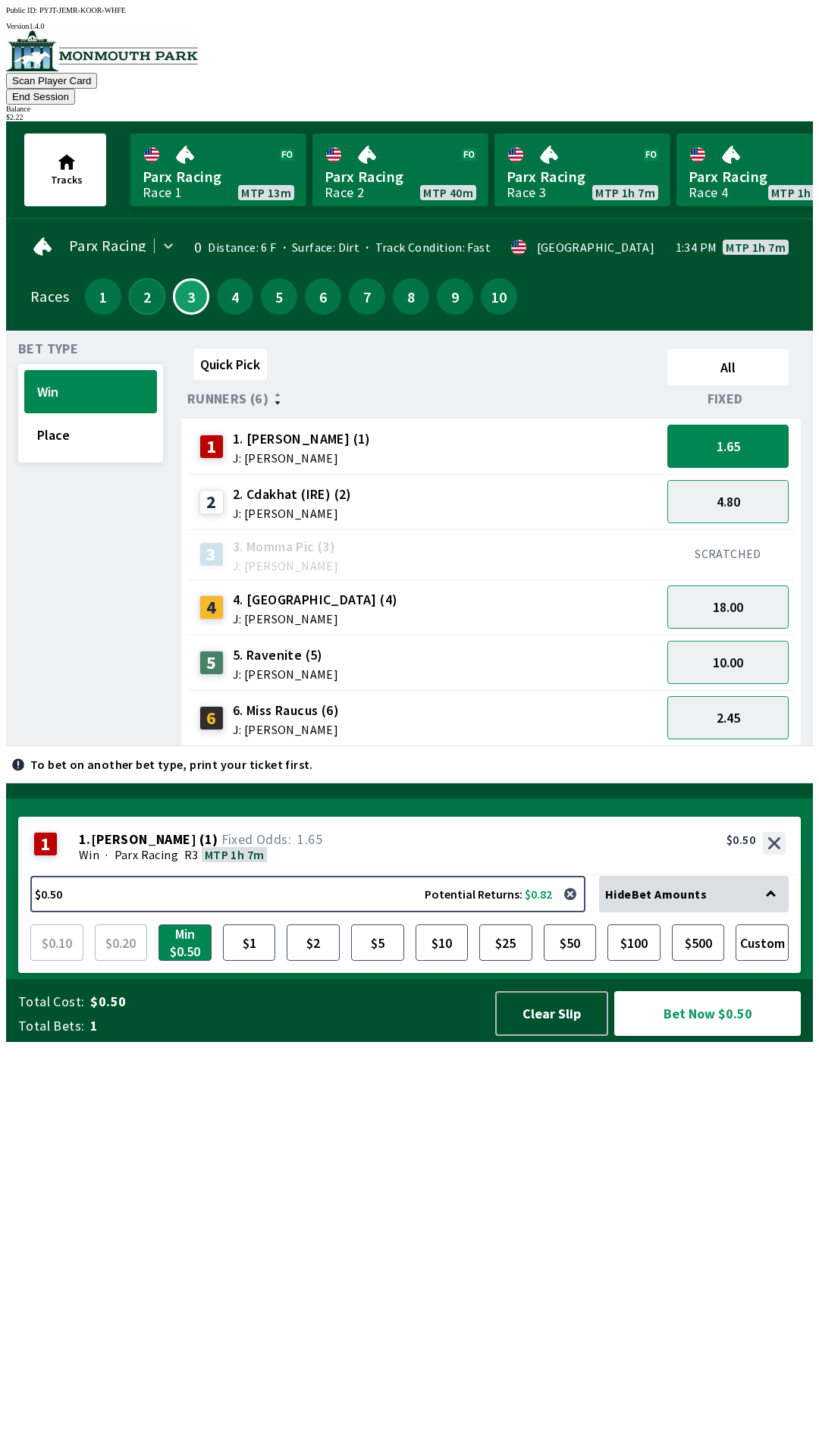
click at [133, 278] on button "2" at bounding box center [147, 297] width 36 height 36
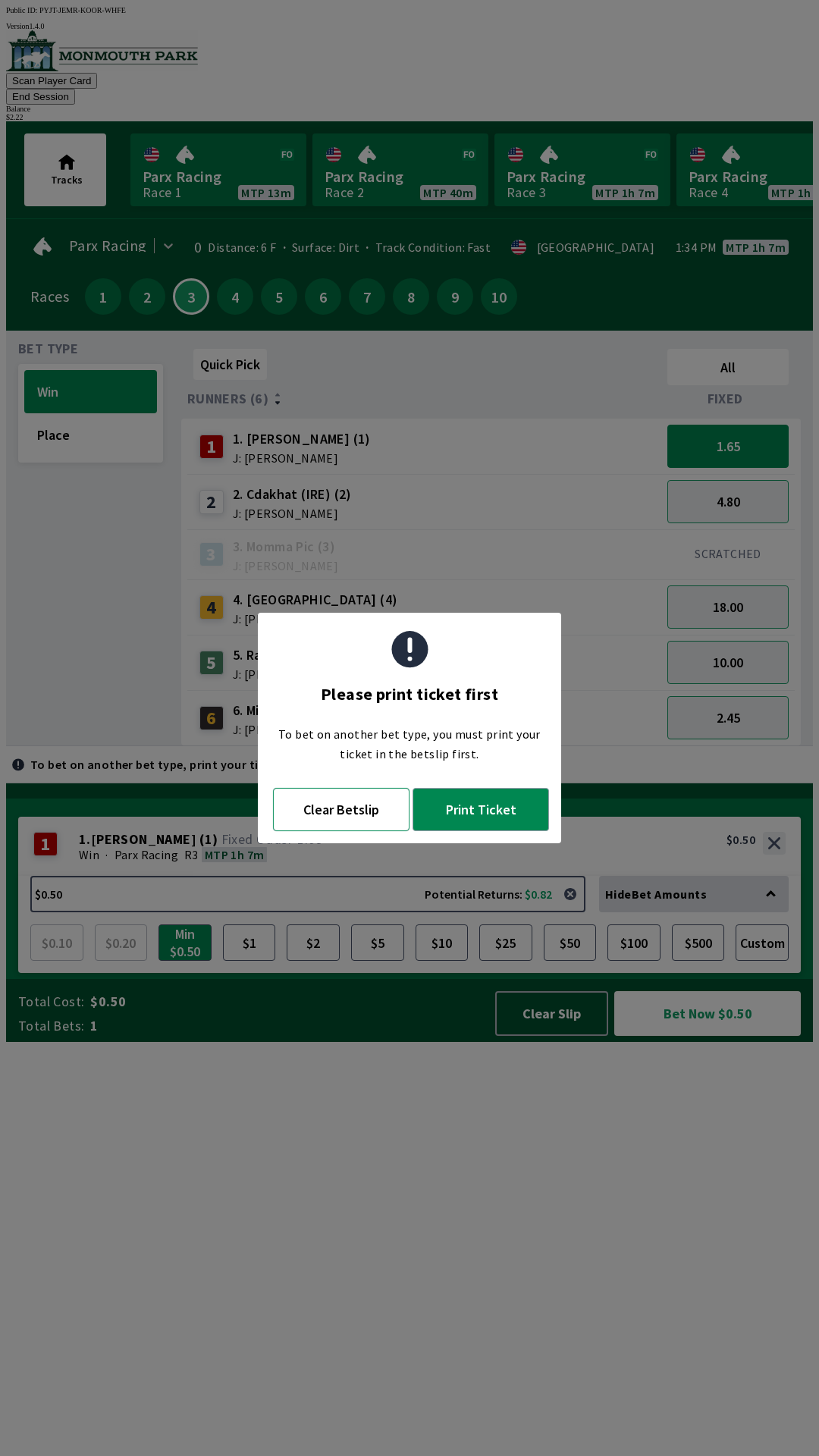
click at [343, 816] on button "Clear Betslip" at bounding box center [342, 809] width 137 height 43
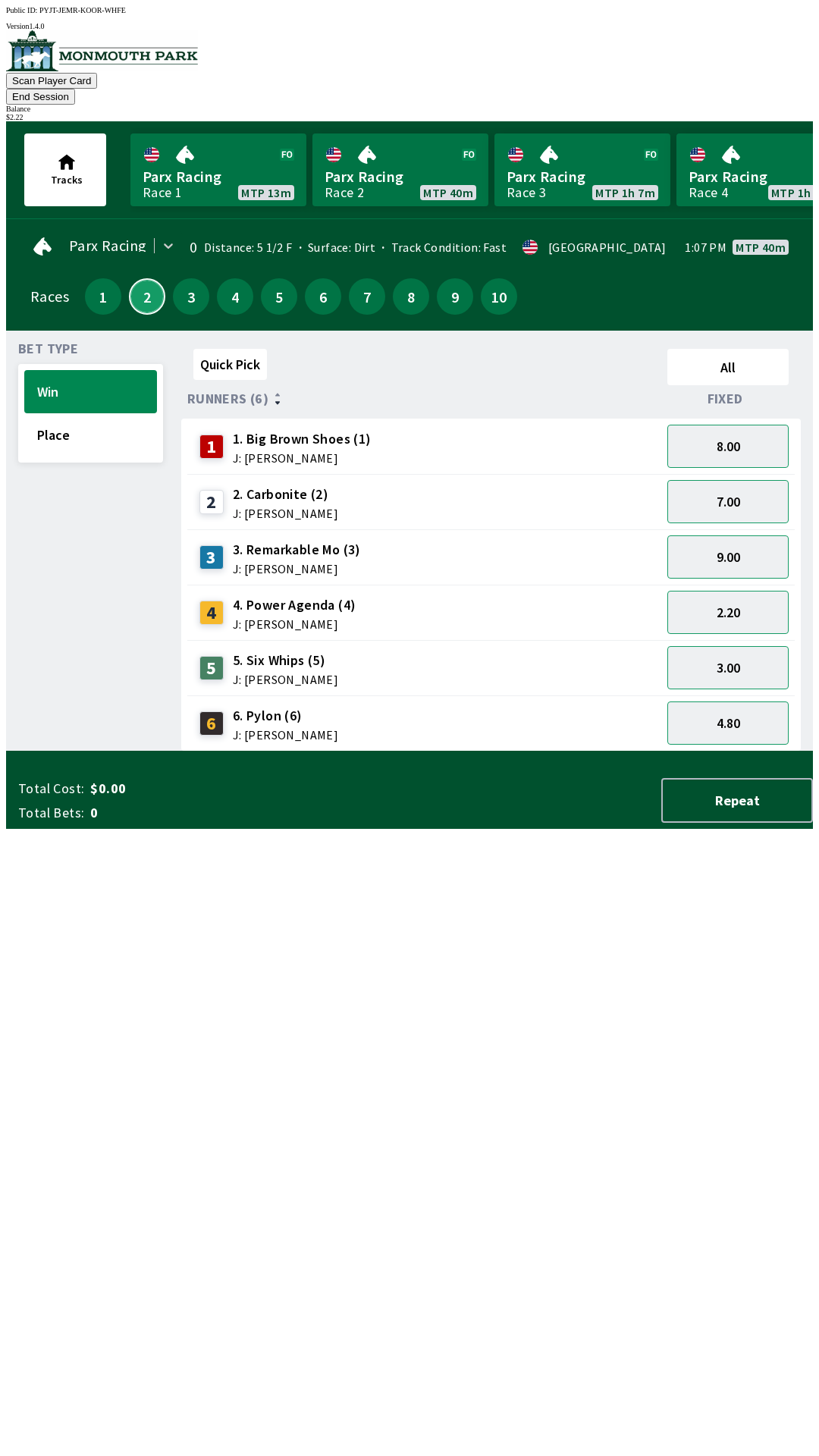
click at [139, 278] on button "2" at bounding box center [147, 297] width 36 height 36
click at [111, 416] on button "Place" at bounding box center [91, 435] width 133 height 43
click at [746, 591] on button "1.30" at bounding box center [728, 612] width 121 height 43
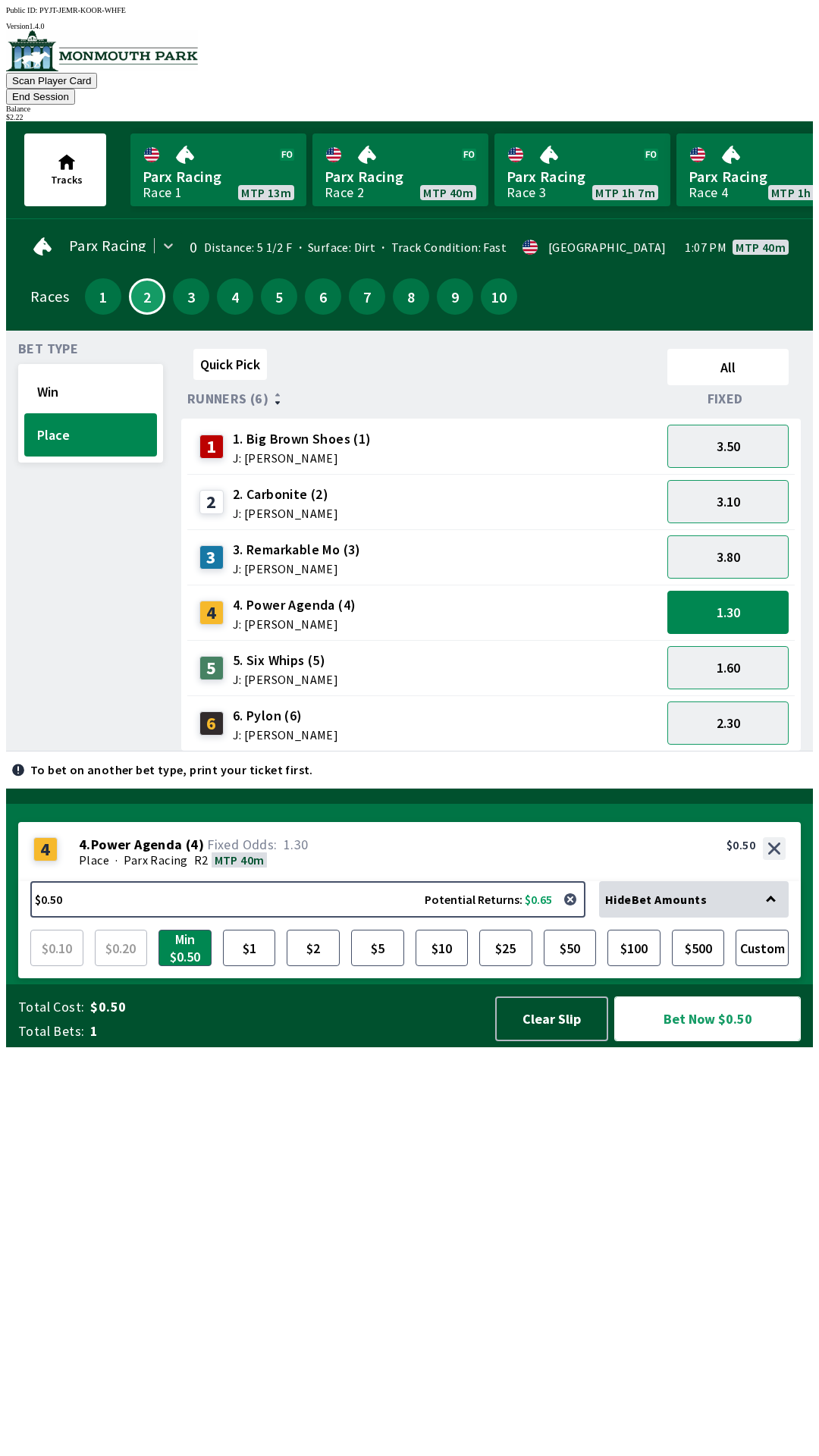
click at [699, 1041] on button "Bet Now $0.50" at bounding box center [708, 1019] width 187 height 45
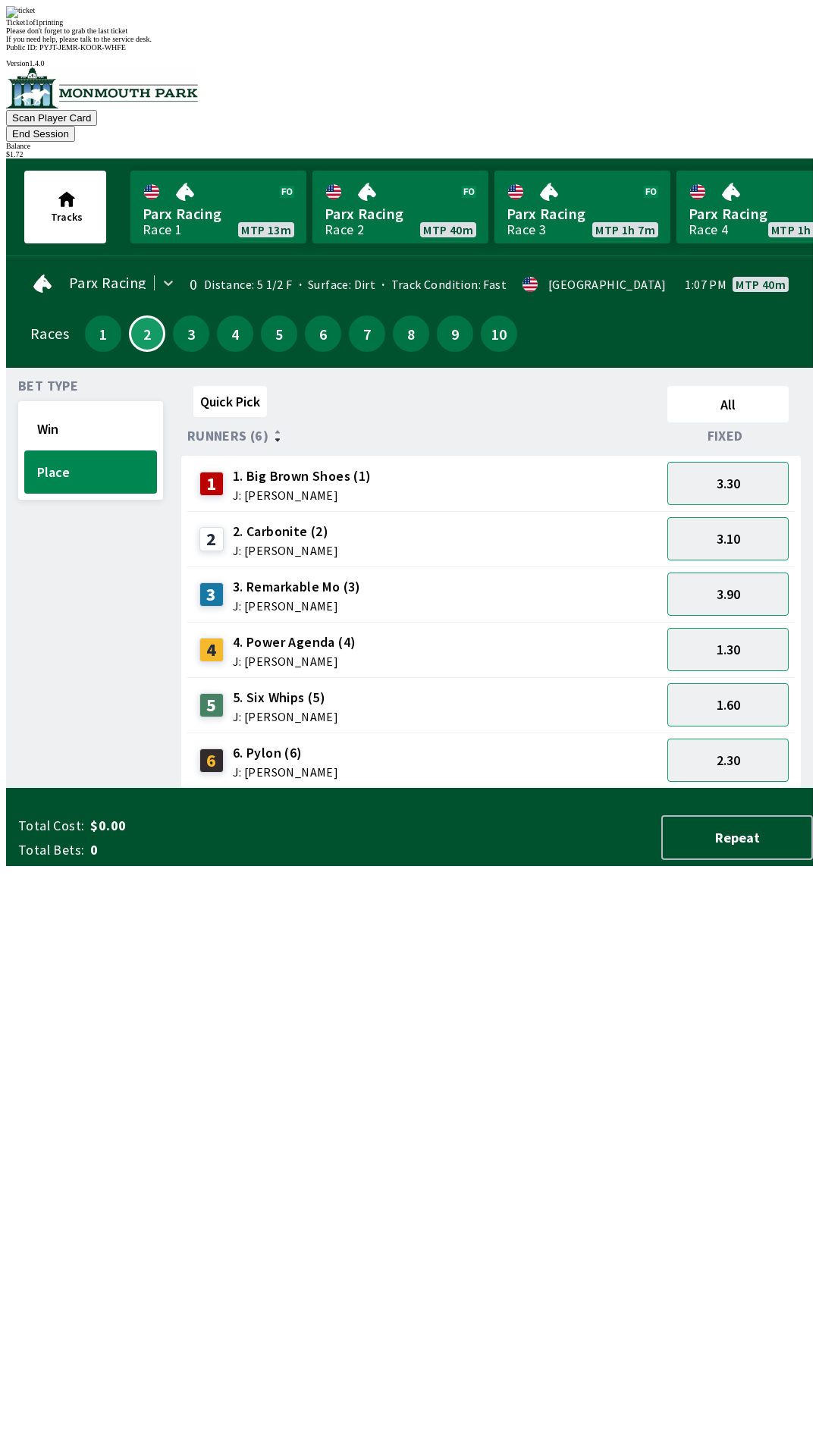
click at [59, 789] on div "Bet Type Win Place" at bounding box center [91, 584] width 145 height 409
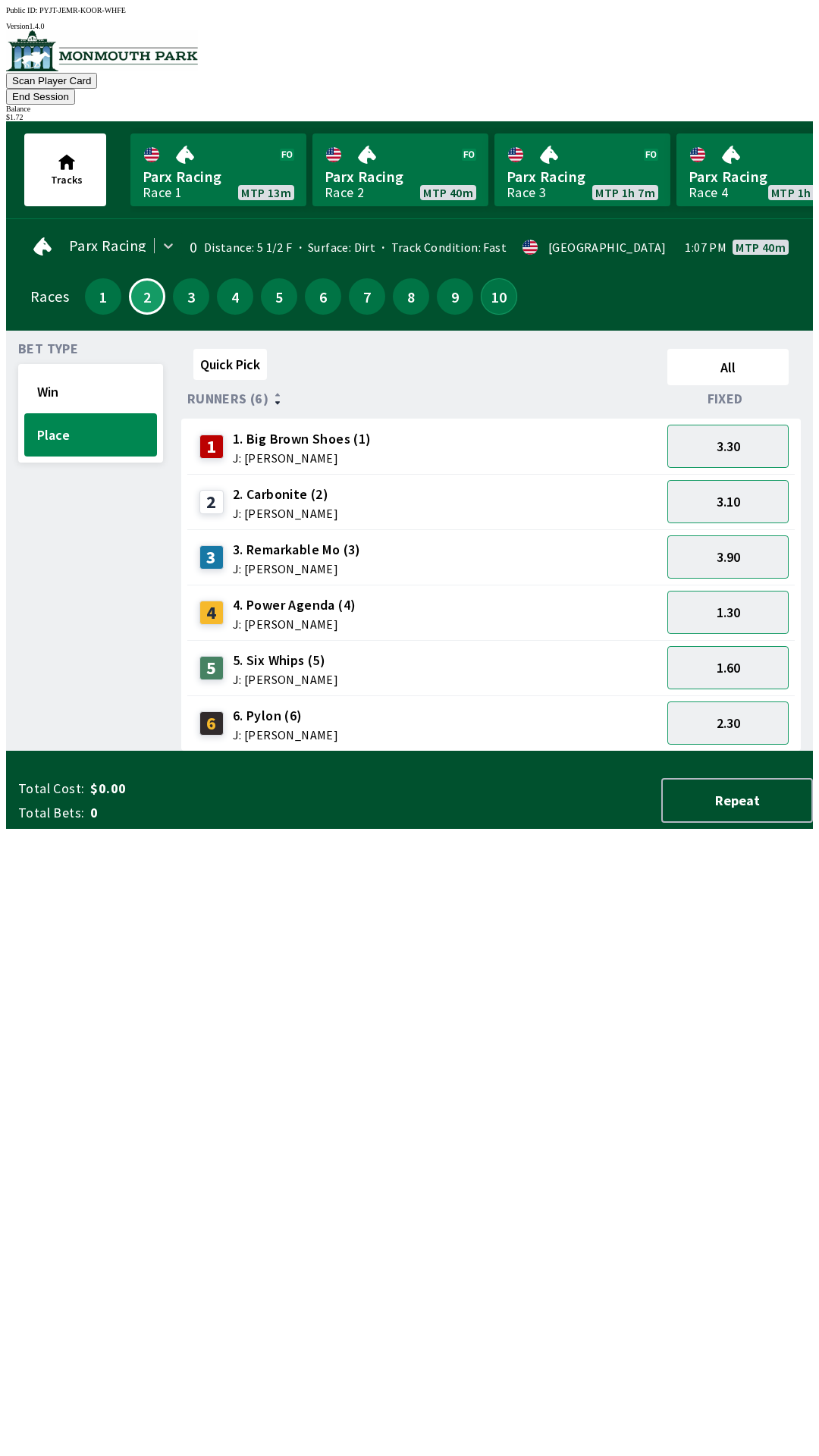
click at [481, 278] on button "10" at bounding box center [499, 297] width 36 height 36
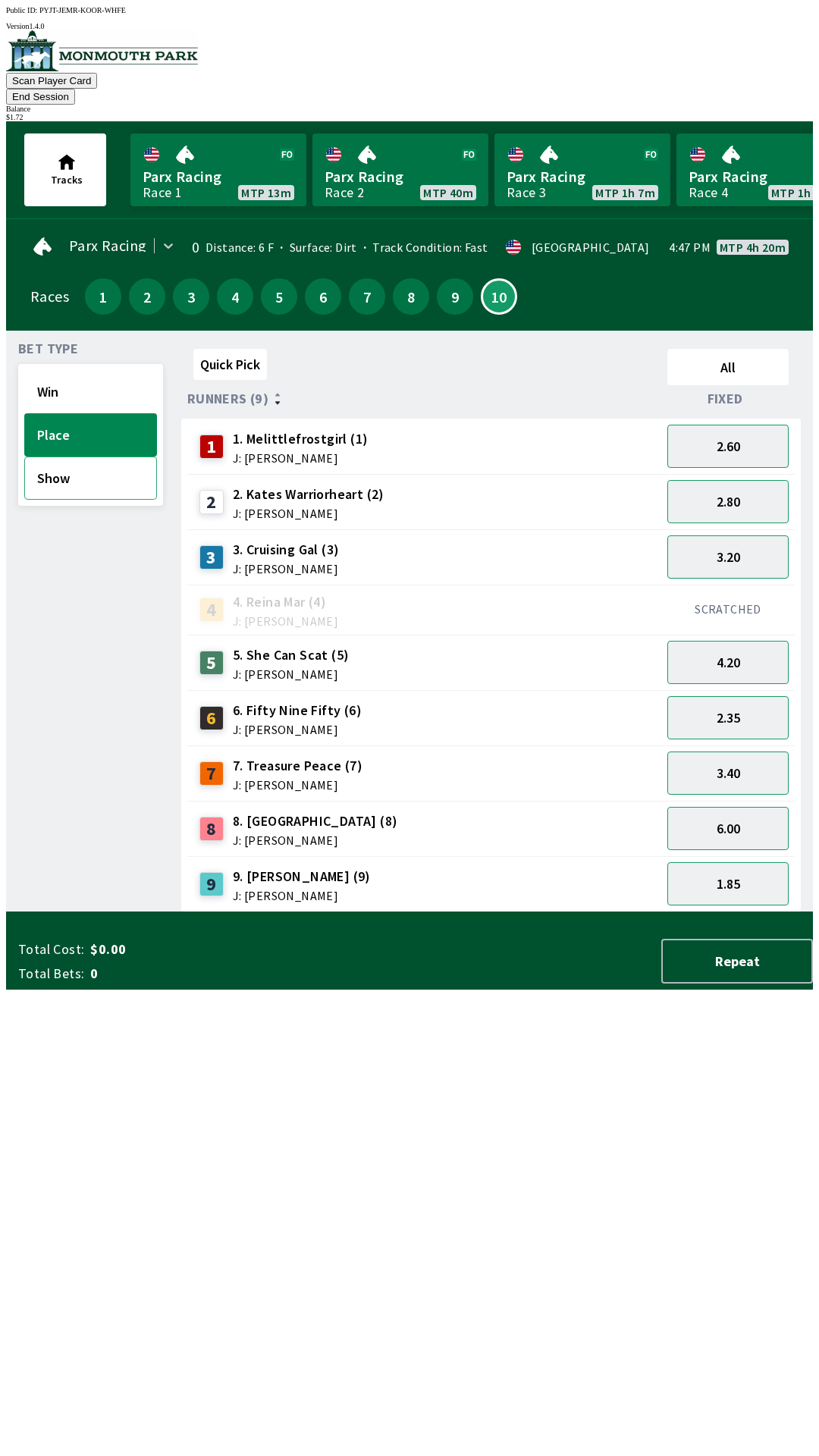
click at [99, 469] on button "Show" at bounding box center [91, 478] width 133 height 43
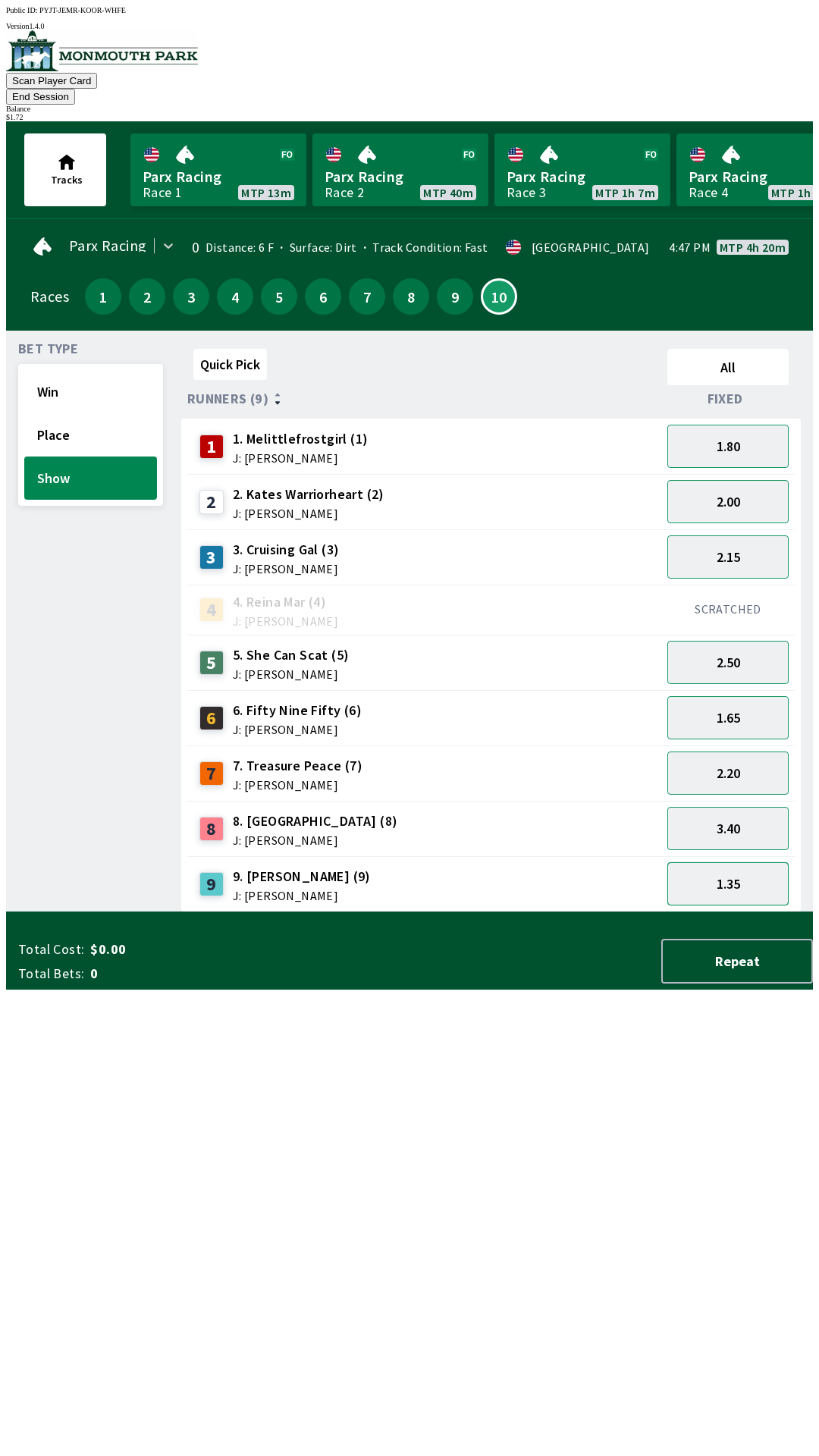
click at [749, 862] on button "1.35" at bounding box center [728, 884] width 121 height 43
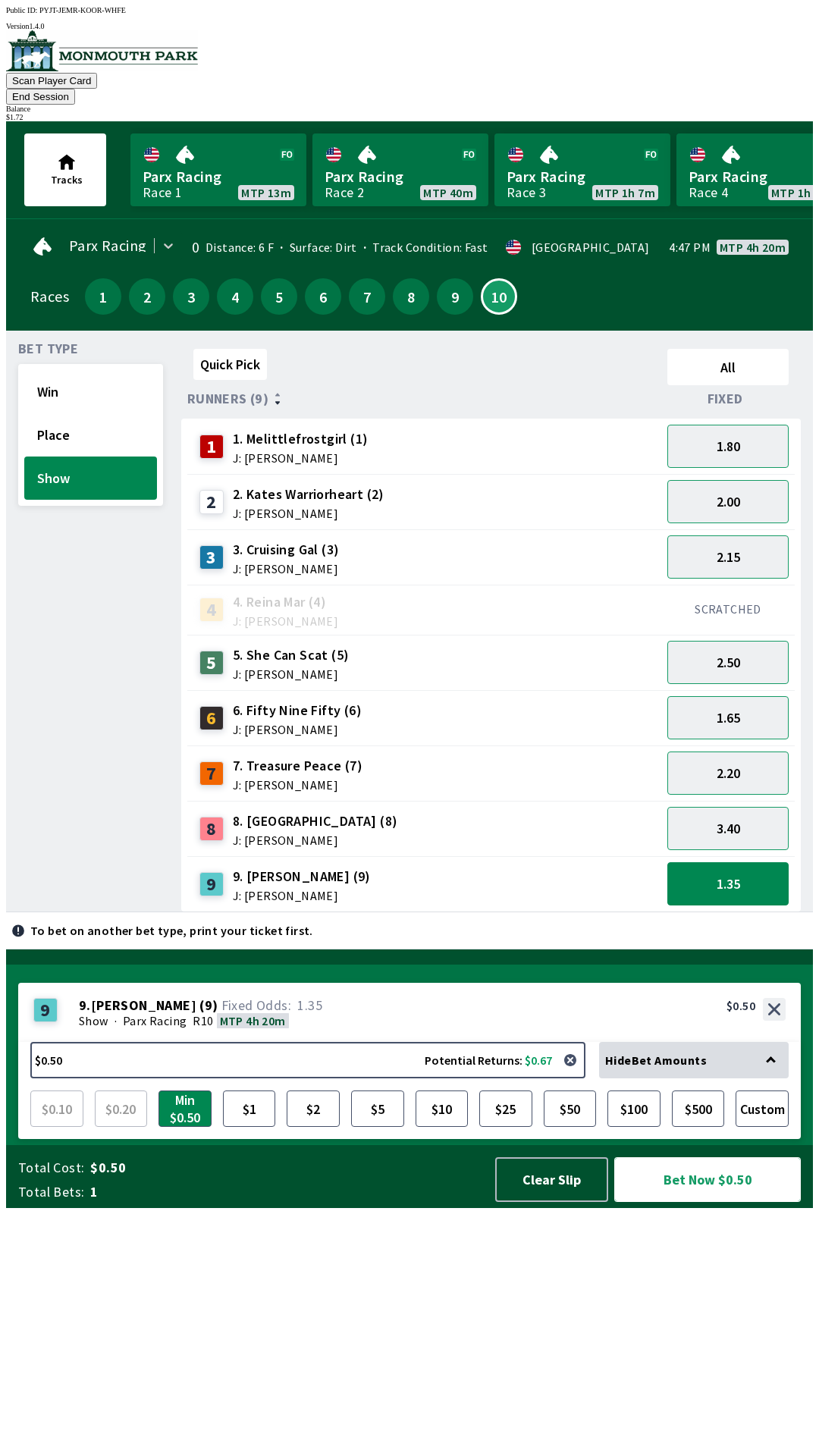
click at [704, 1202] on button "Bet Now $0.50" at bounding box center [708, 1180] width 187 height 45
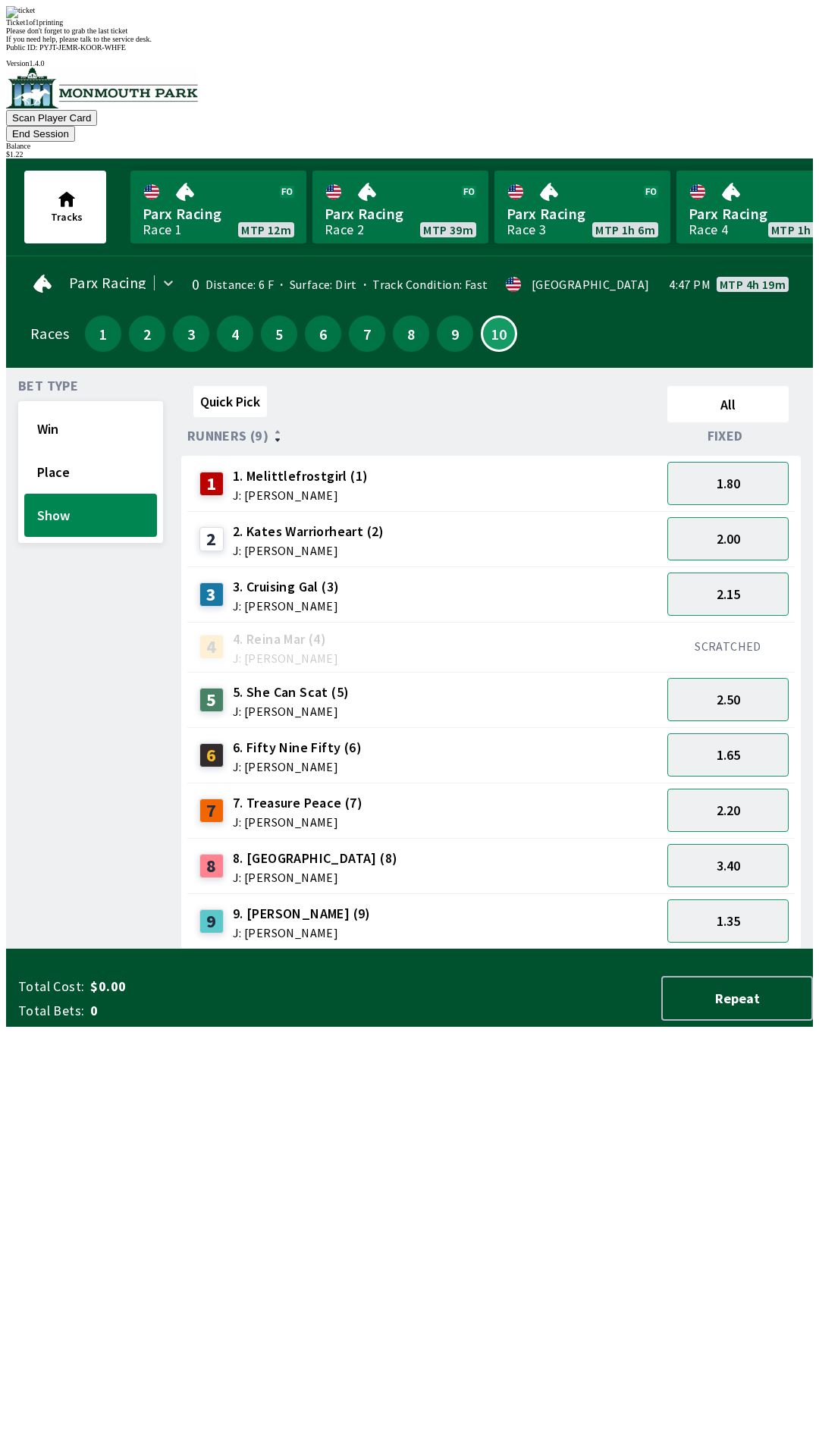
click at [72, 811] on div "Bet Type Win Place Show" at bounding box center [91, 664] width 145 height 570
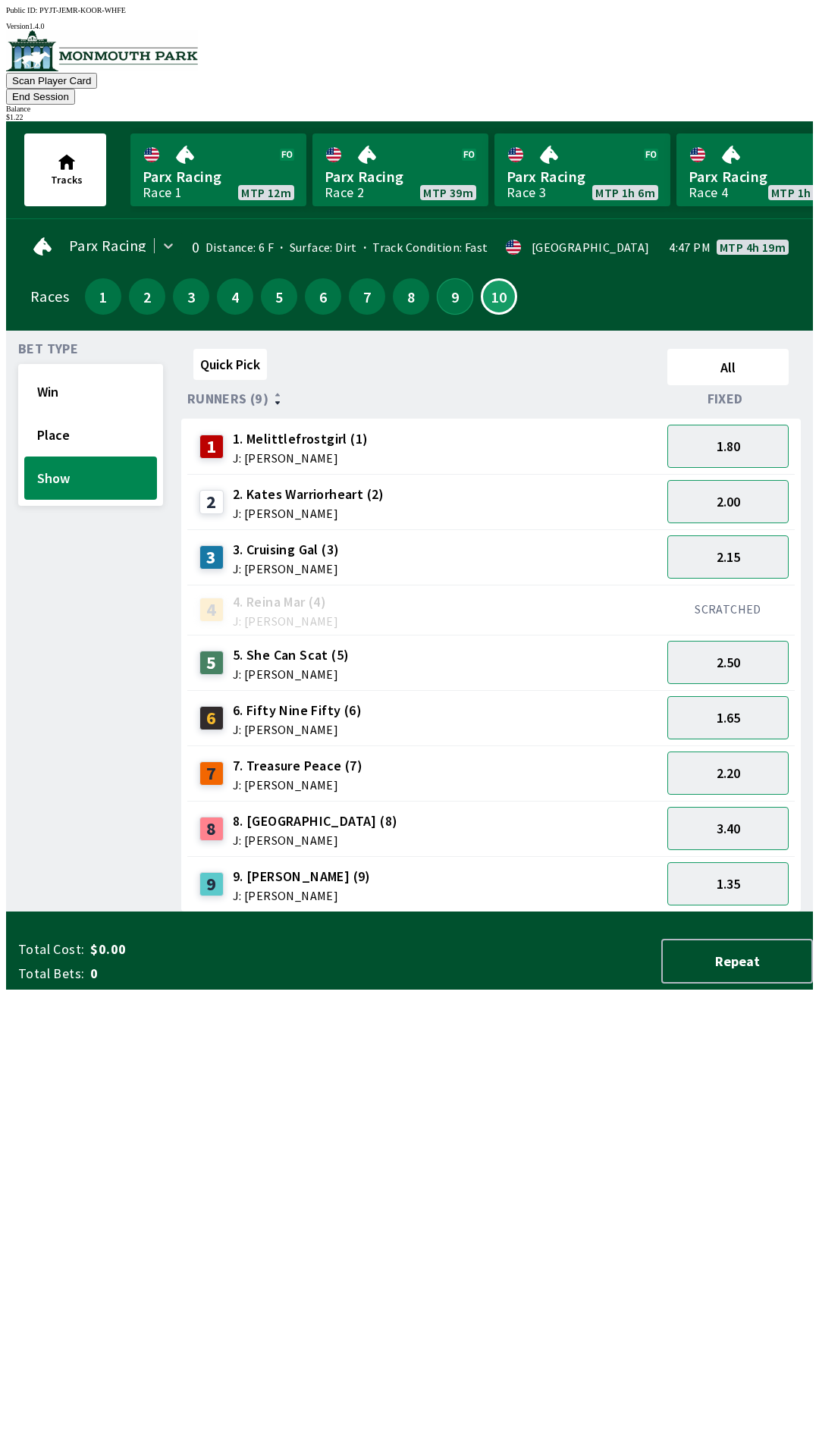
click at [445, 281] on button "9" at bounding box center [455, 297] width 36 height 36
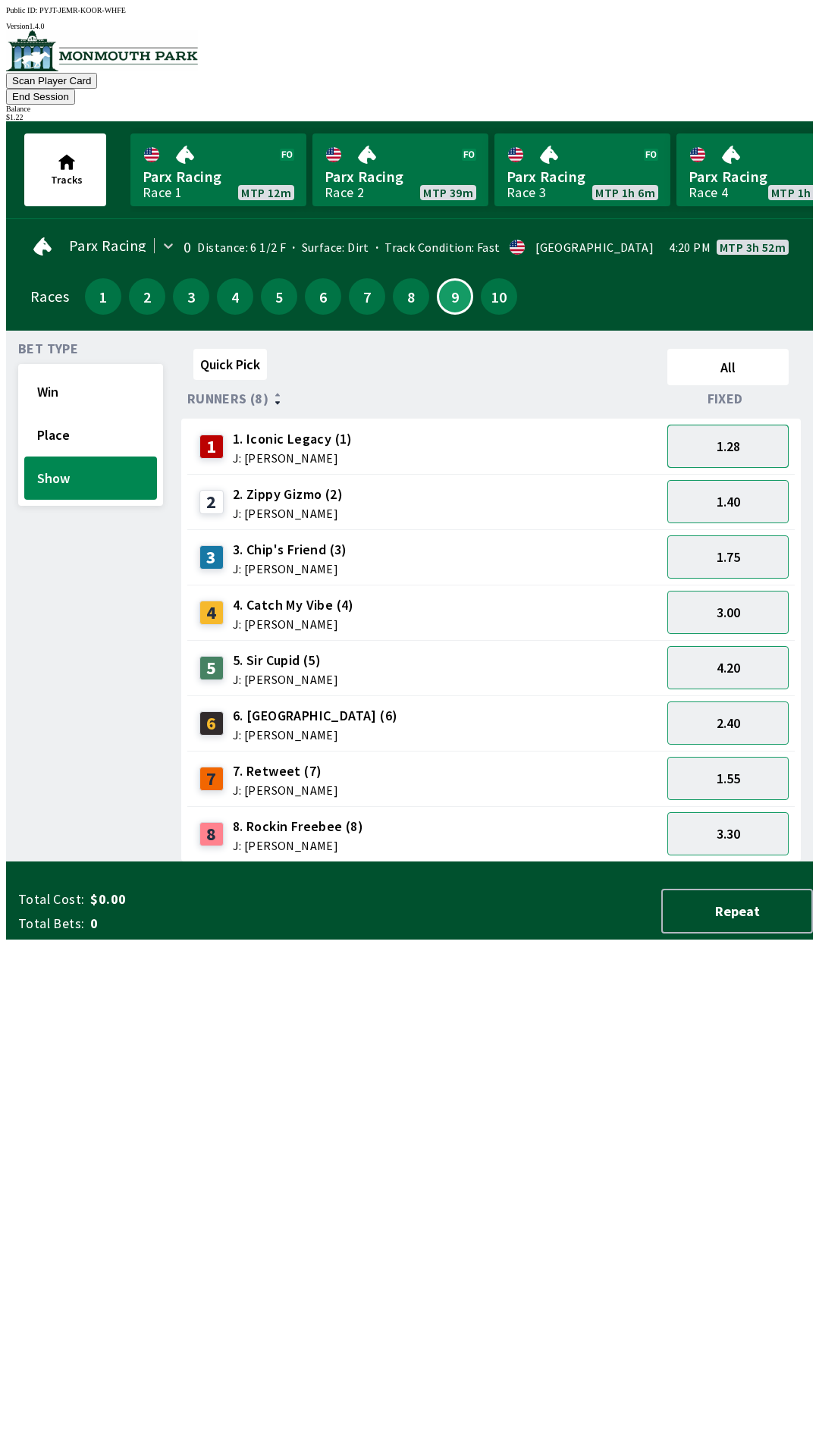
click at [739, 425] on button "1.28" at bounding box center [728, 446] width 121 height 43
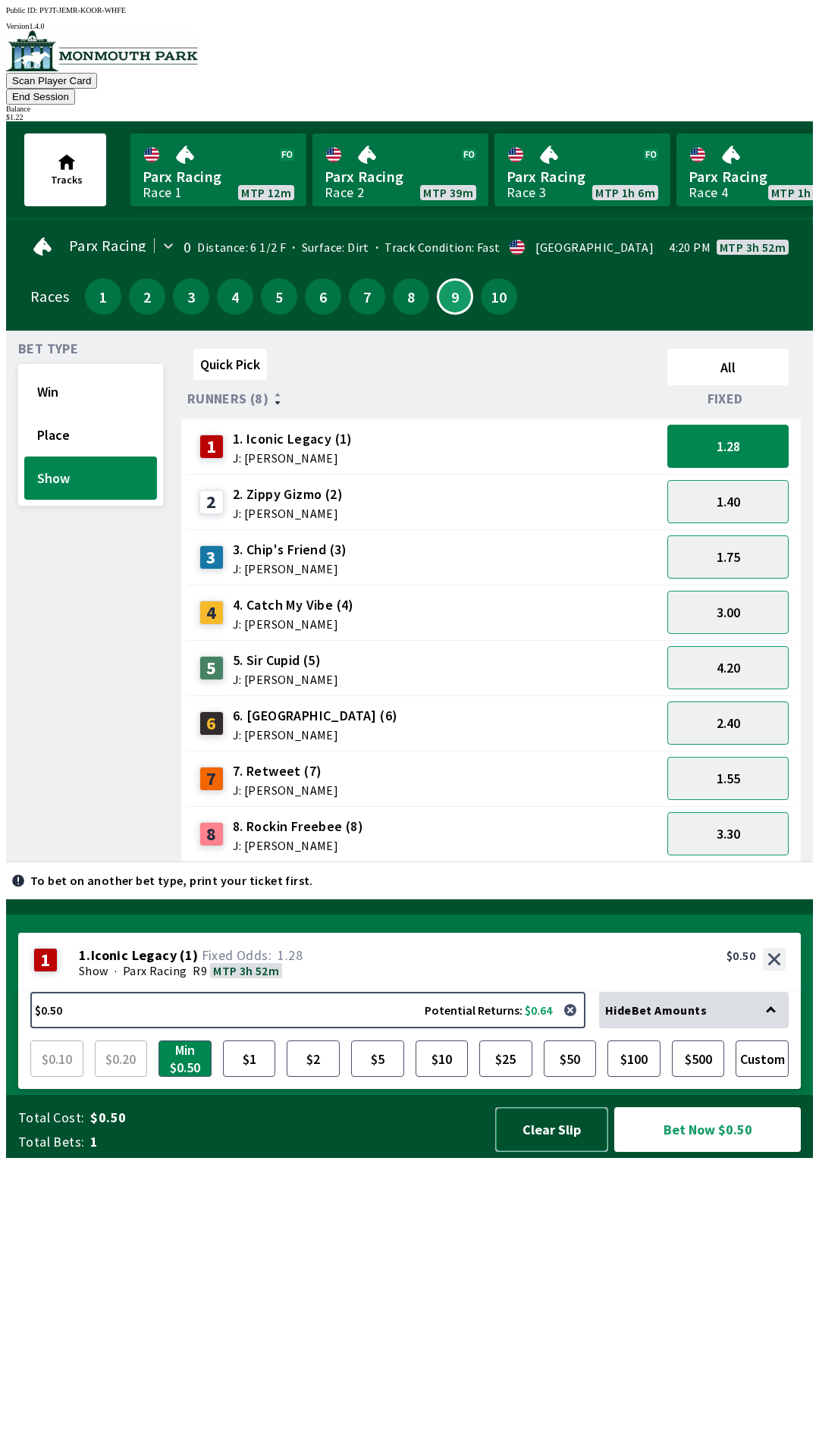
click at [547, 1153] on button "Clear Slip" at bounding box center [552, 1130] width 113 height 45
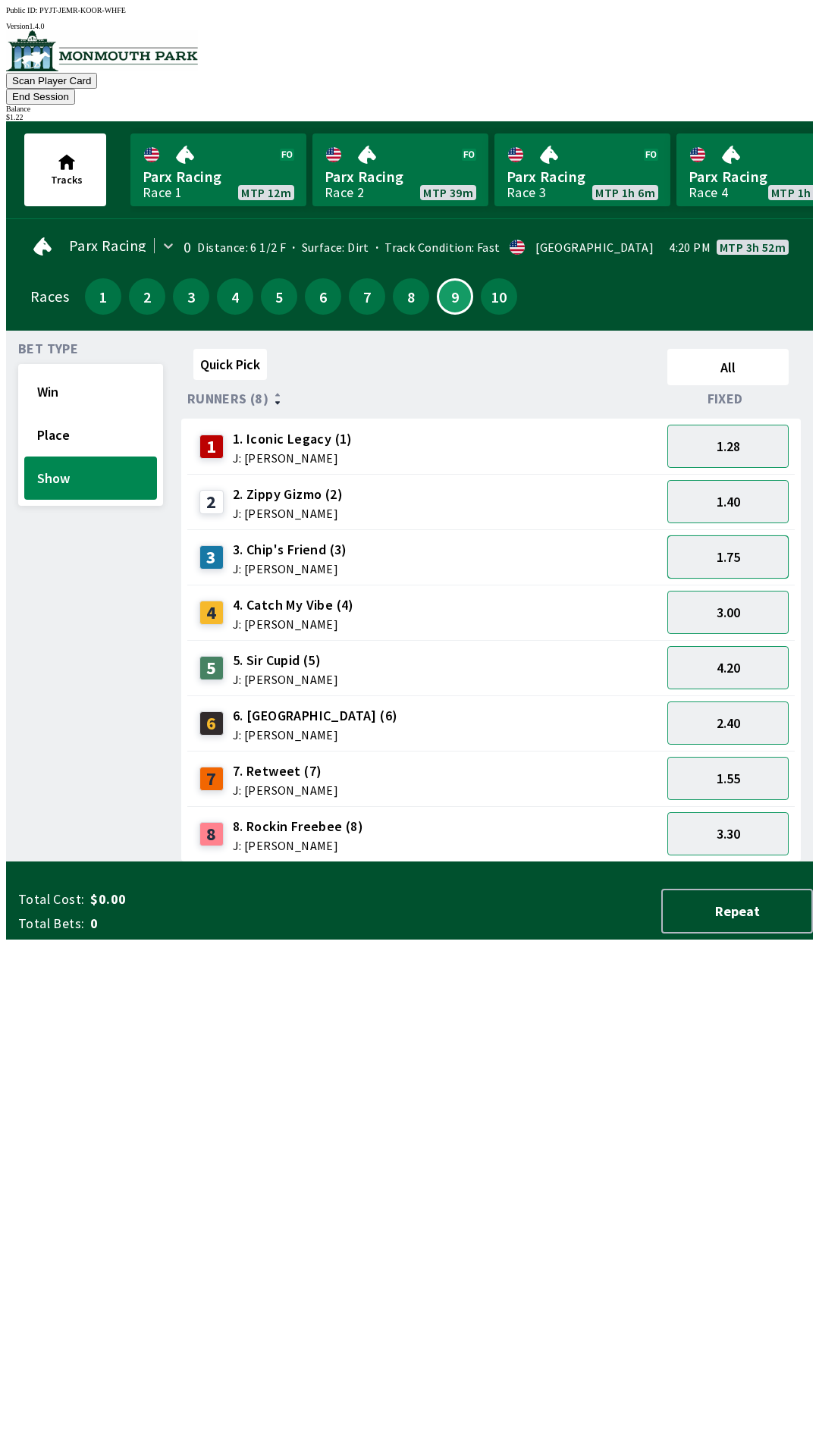
click at [735, 536] on button "1.75" at bounding box center [728, 557] width 121 height 43
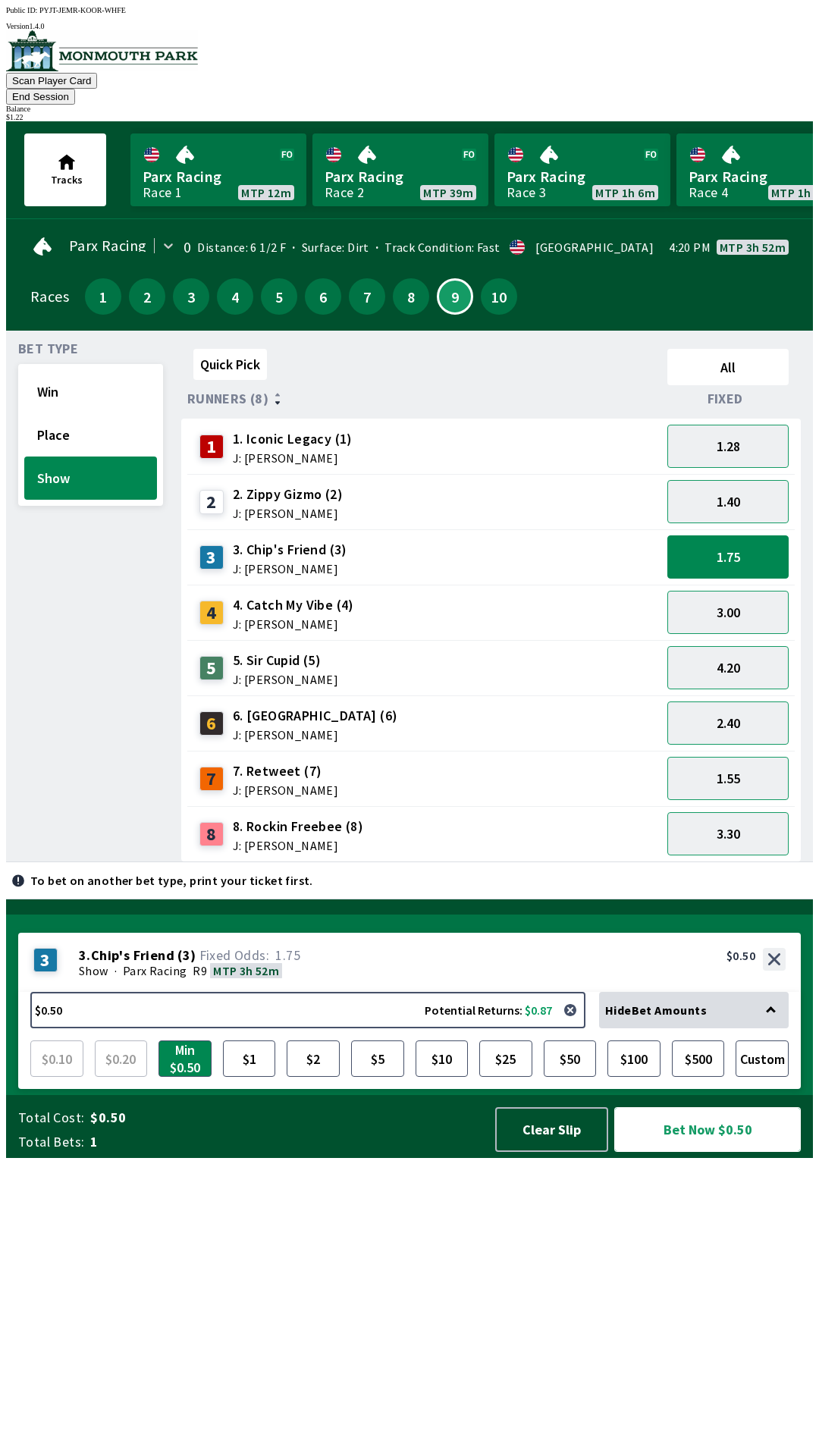
click at [704, 1153] on button "Bet Now $0.50" at bounding box center [708, 1130] width 187 height 45
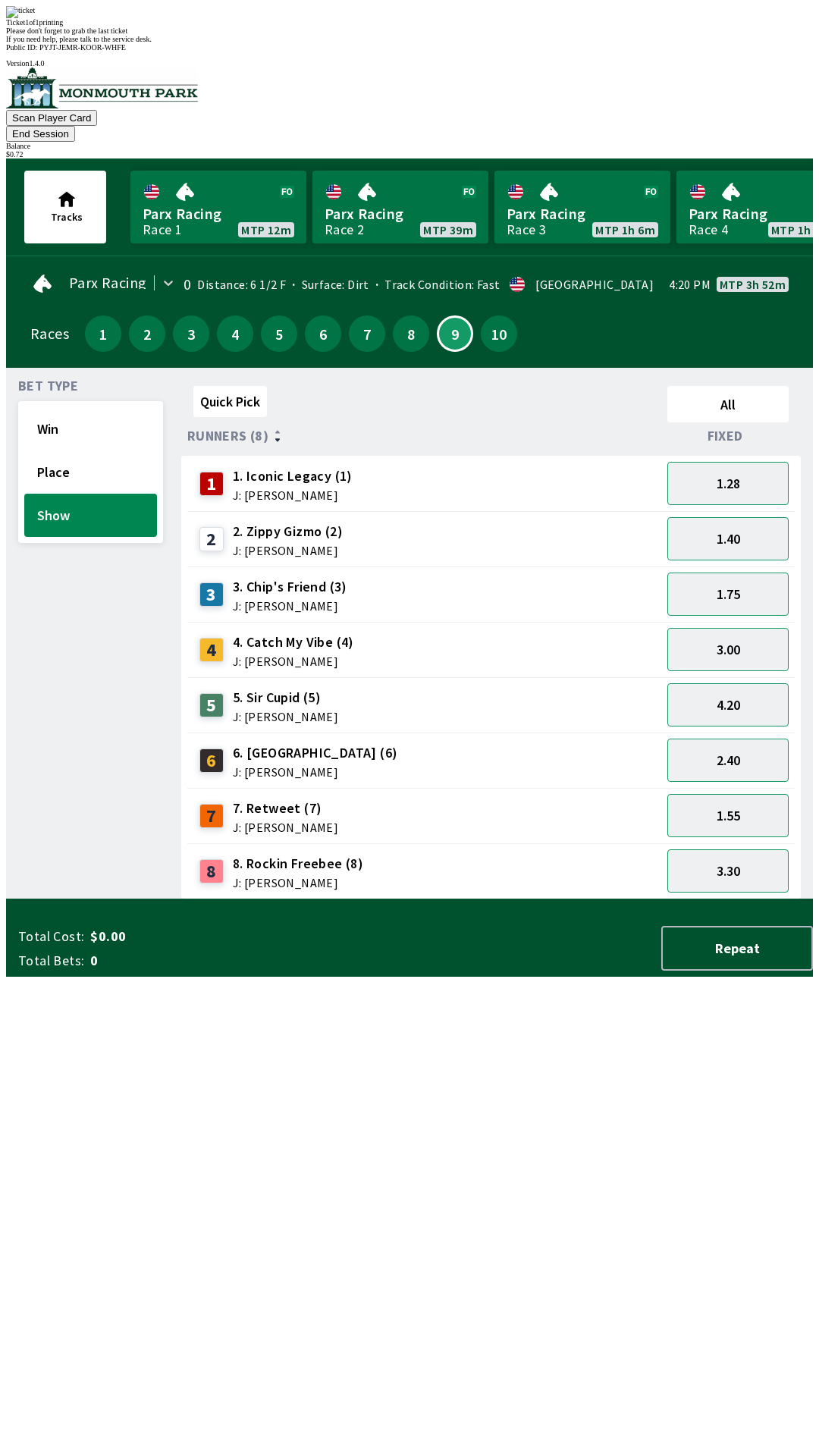
click at [36, 825] on div "Bet Type Win Place Show" at bounding box center [91, 639] width 145 height 520
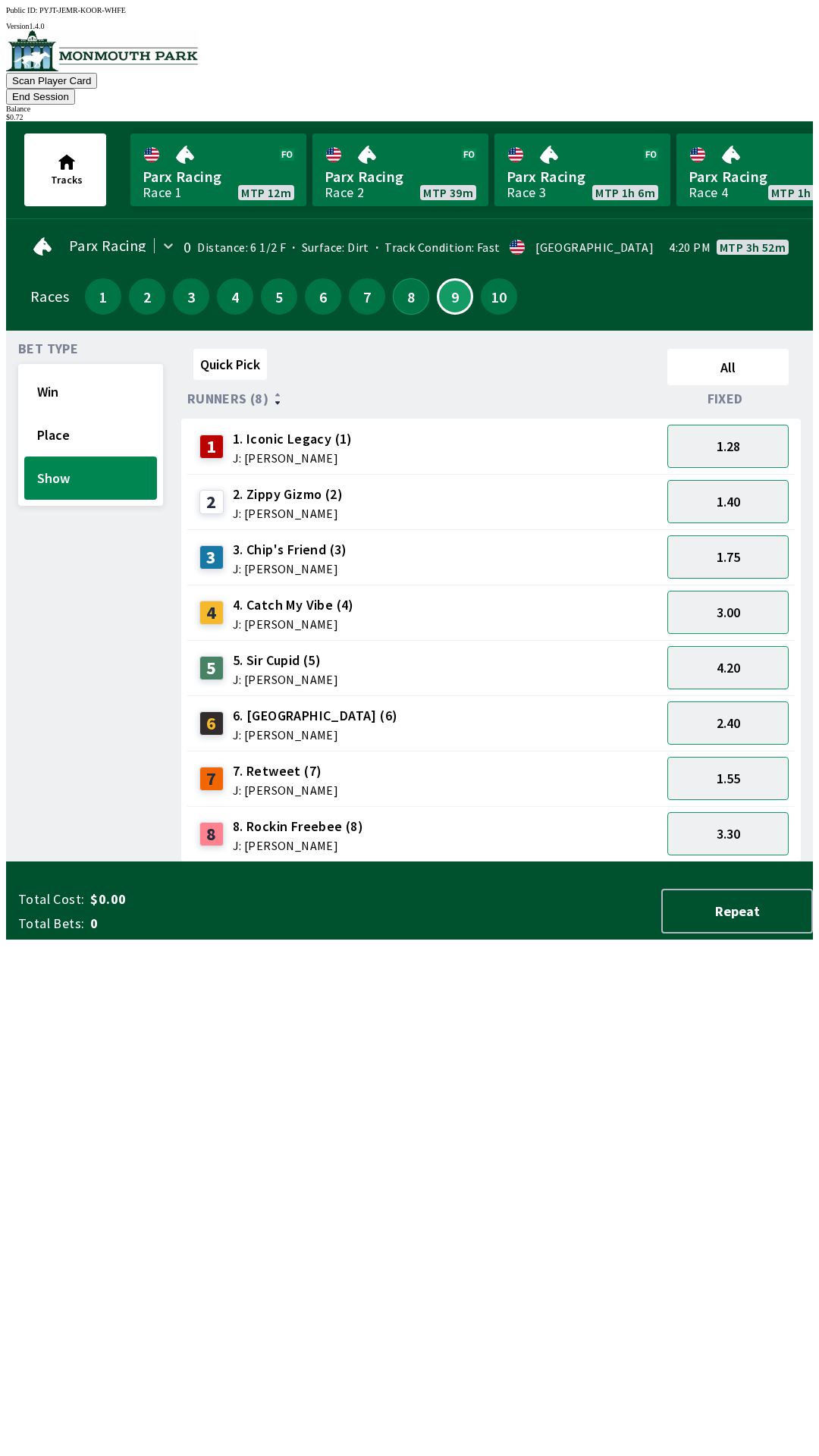
click at [400, 278] on button "8" at bounding box center [411, 297] width 36 height 36
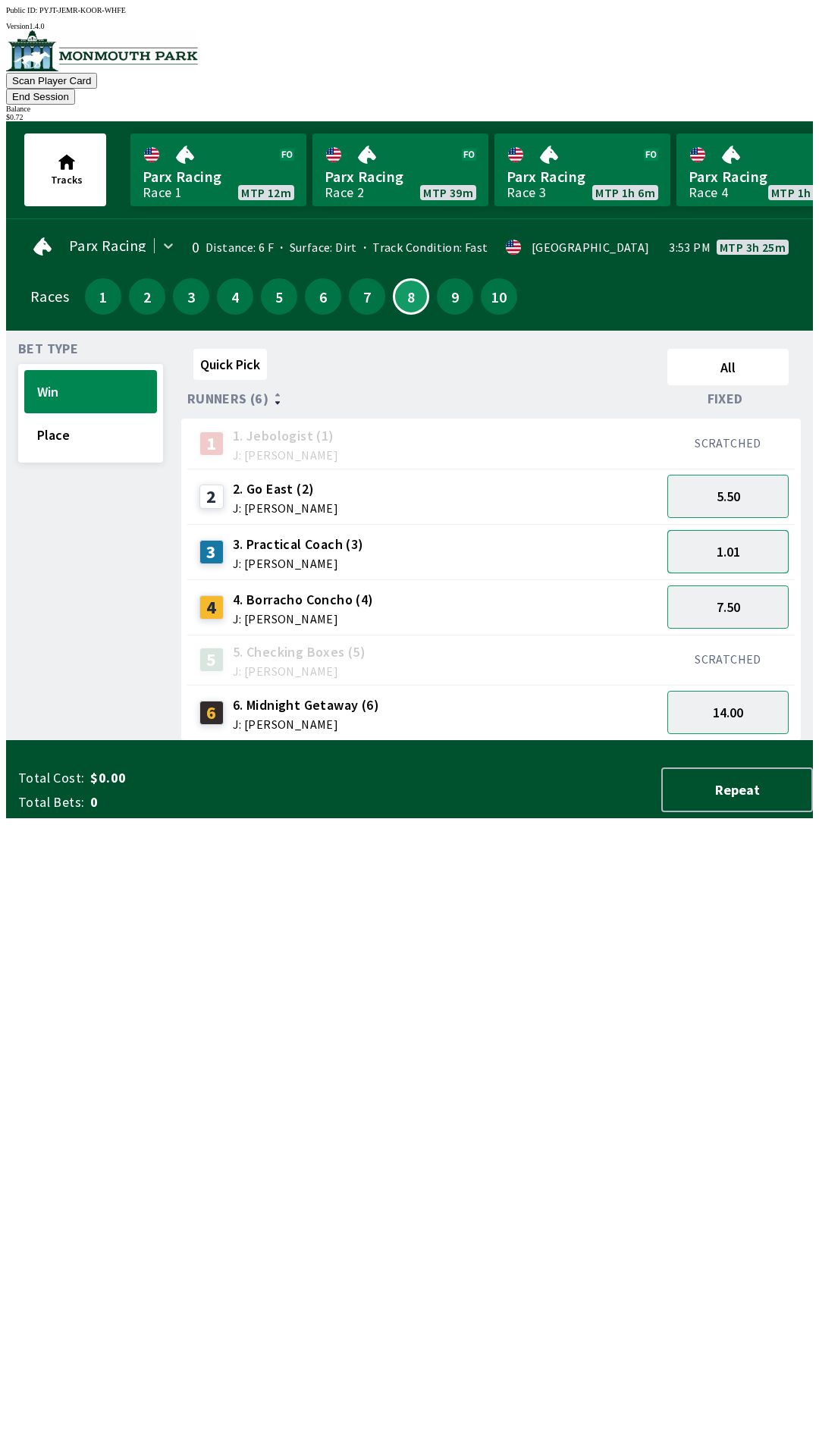
click at [742, 530] on button "1.01" at bounding box center [728, 552] width 121 height 43
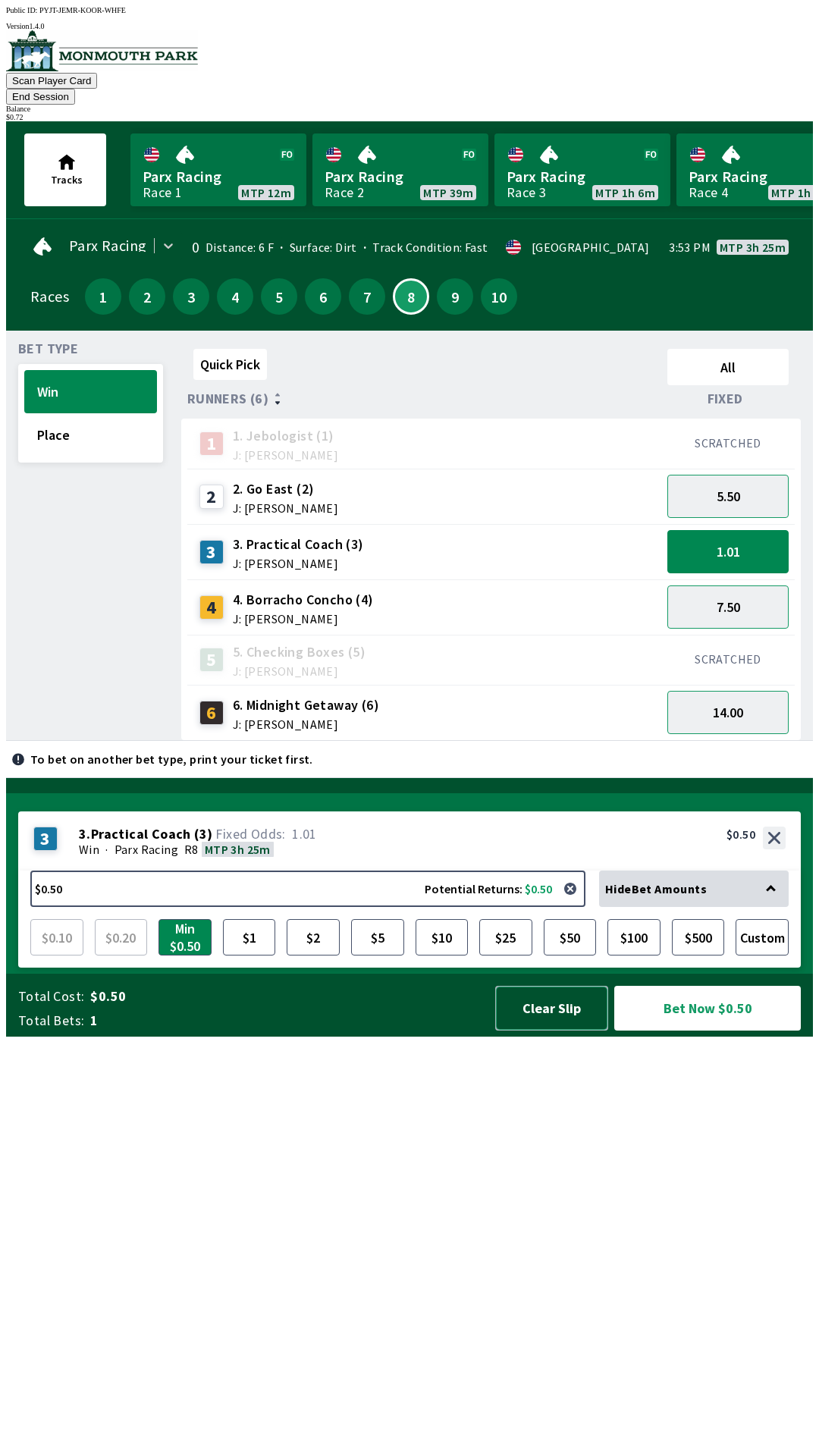
click at [534, 1031] on button "Clear Slip" at bounding box center [552, 1008] width 113 height 45
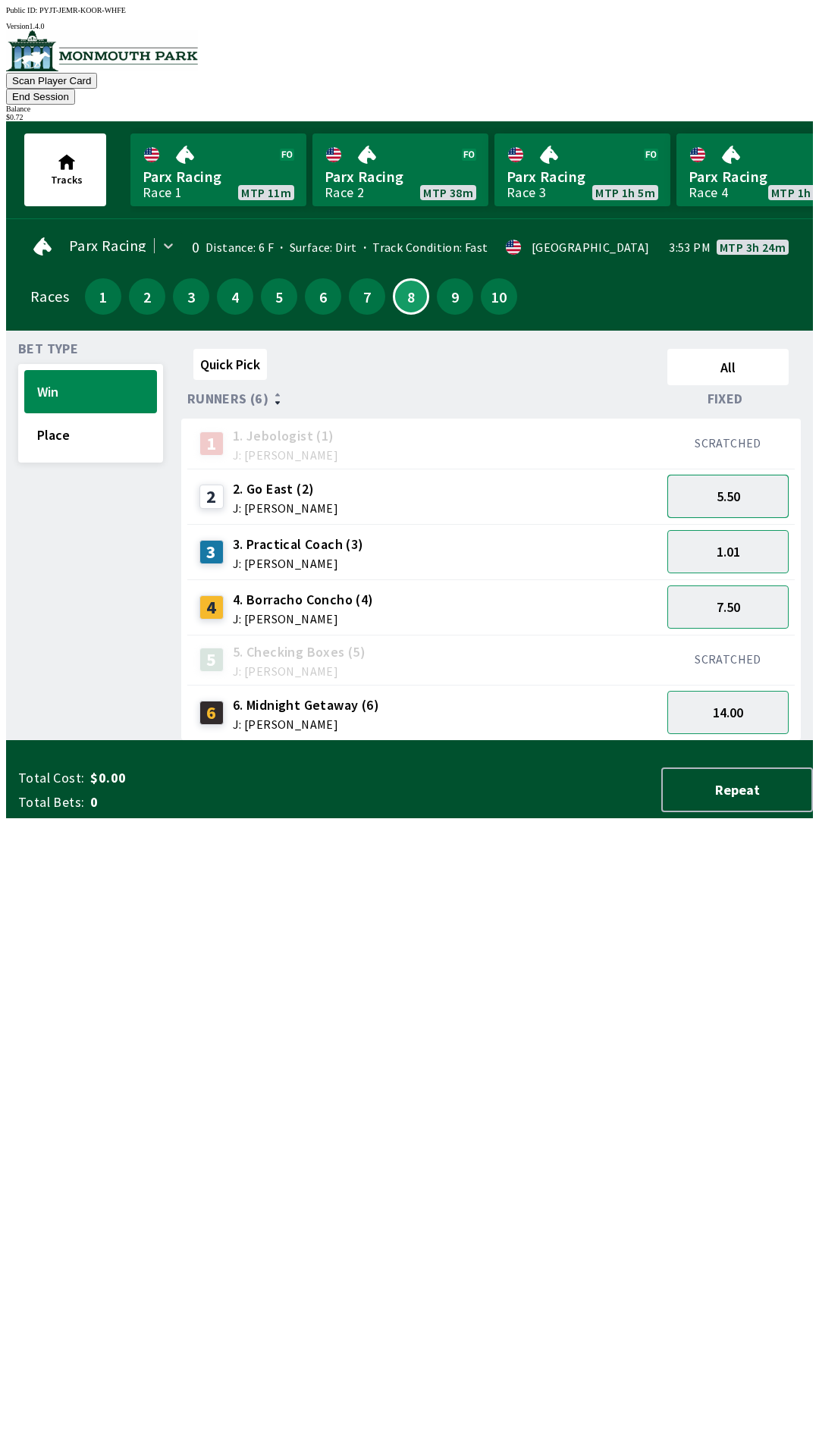
click at [739, 484] on button "5.50" at bounding box center [728, 496] width 121 height 43
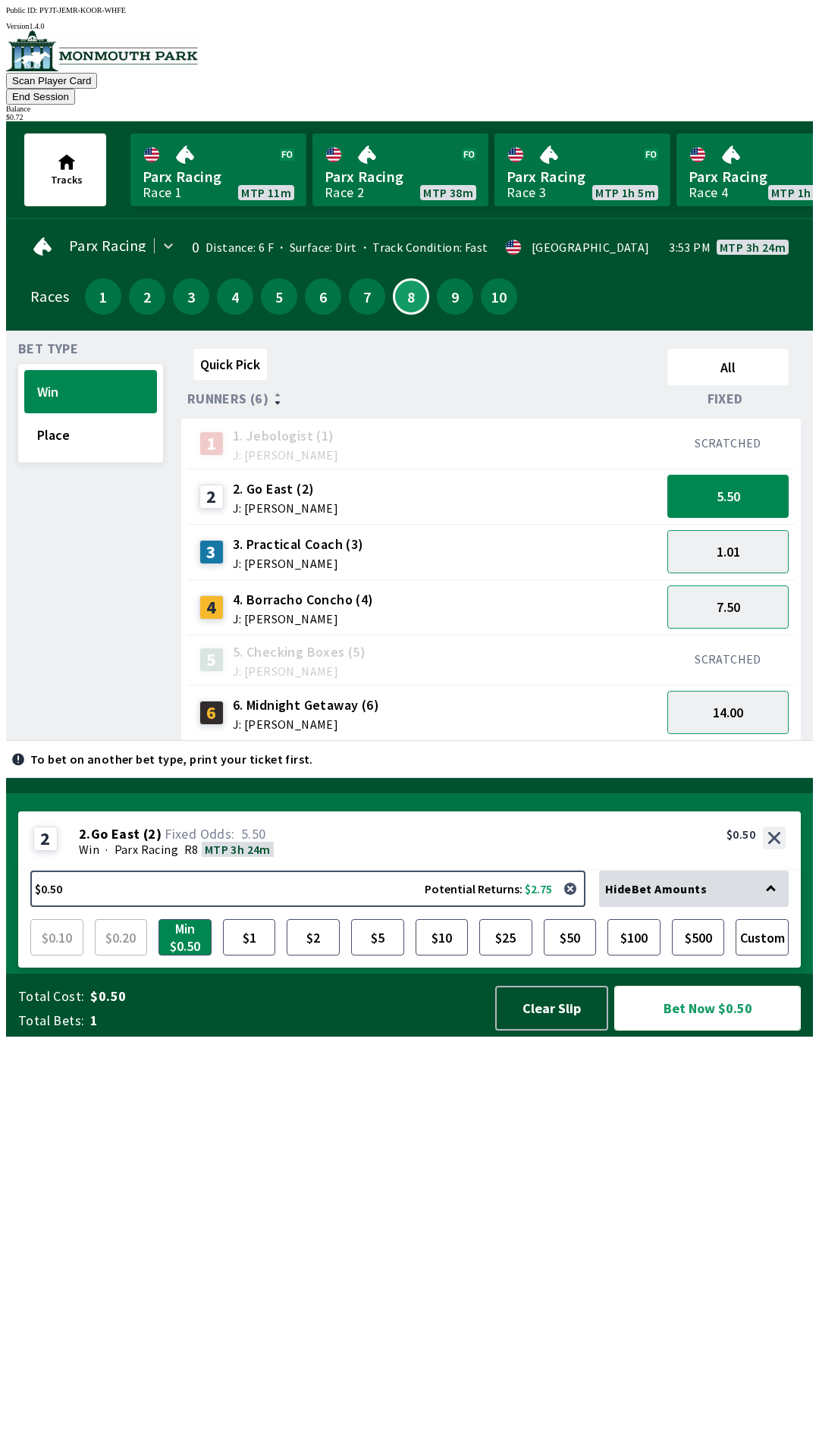
click at [713, 1031] on button "Bet Now $0.50" at bounding box center [708, 1008] width 187 height 45
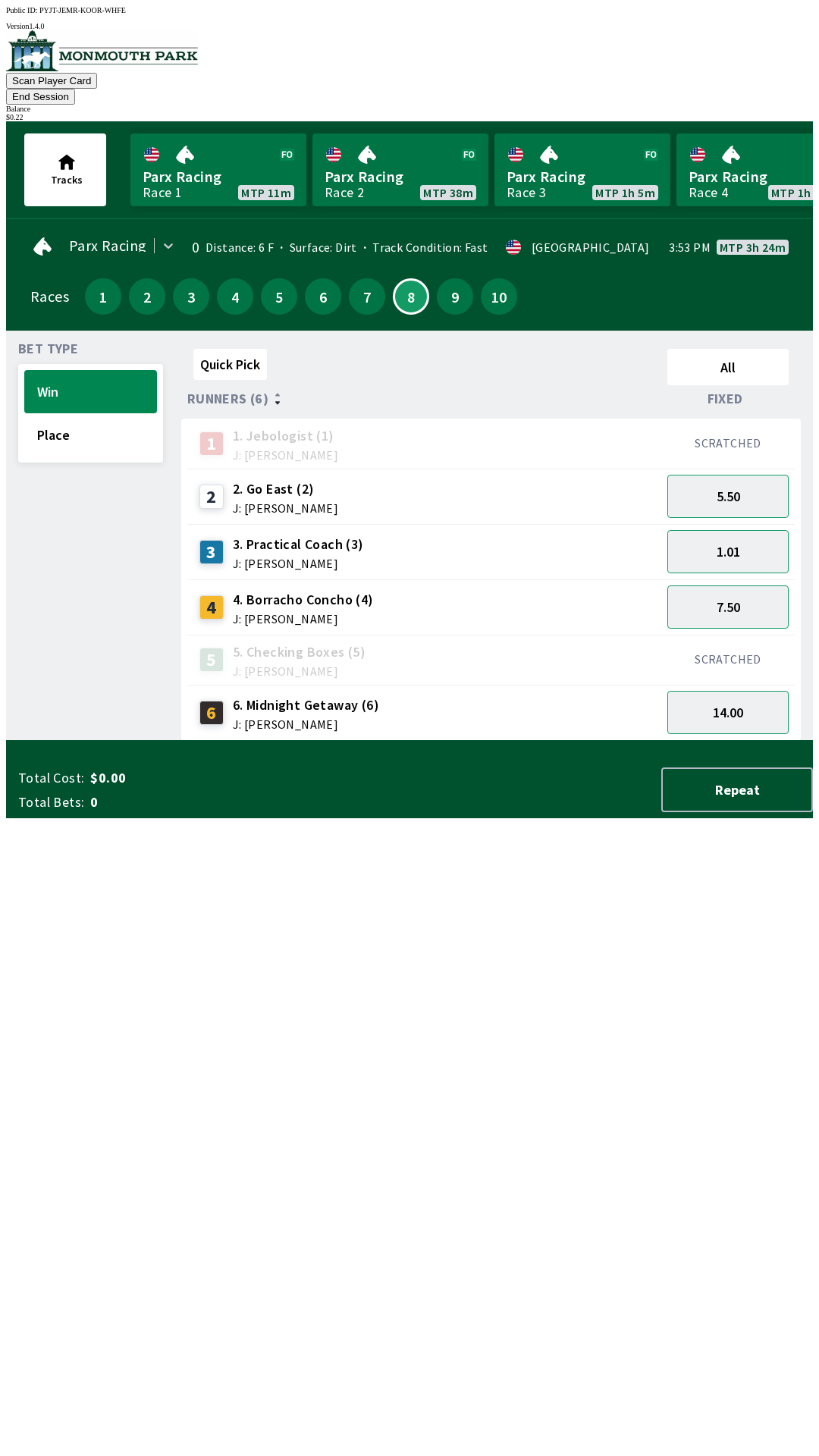
click at [33, 741] on div "Bet Type Win Place" at bounding box center [91, 542] width 145 height 399
click at [75, 89] on button "End Session" at bounding box center [41, 97] width 69 height 16
